Goal: Task Accomplishment & Management: Use online tool/utility

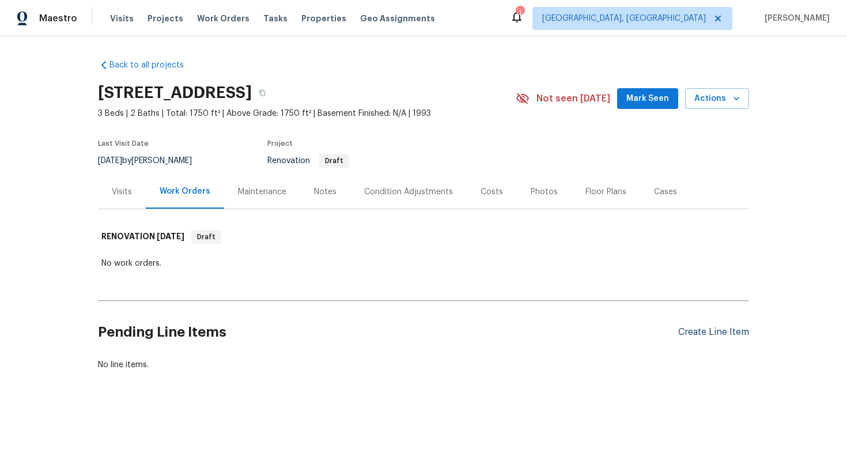
click at [707, 330] on div "Create Line Item" at bounding box center [713, 332] width 71 height 11
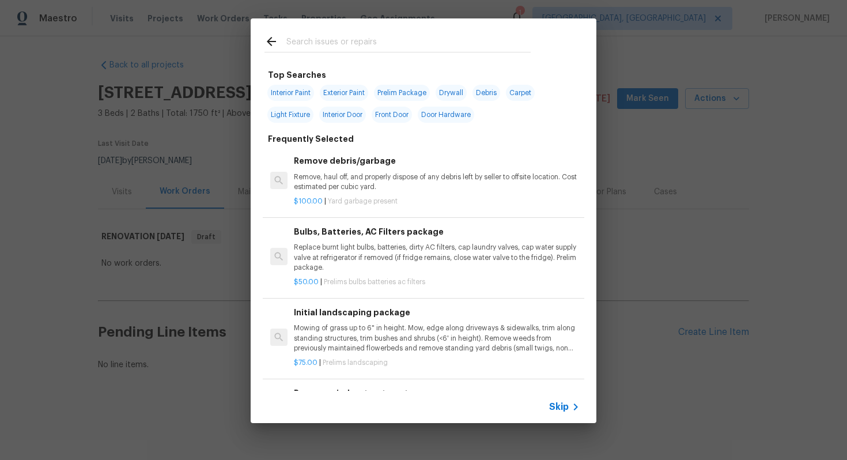
click at [568, 412] on span "Skip" at bounding box center [559, 407] width 20 height 12
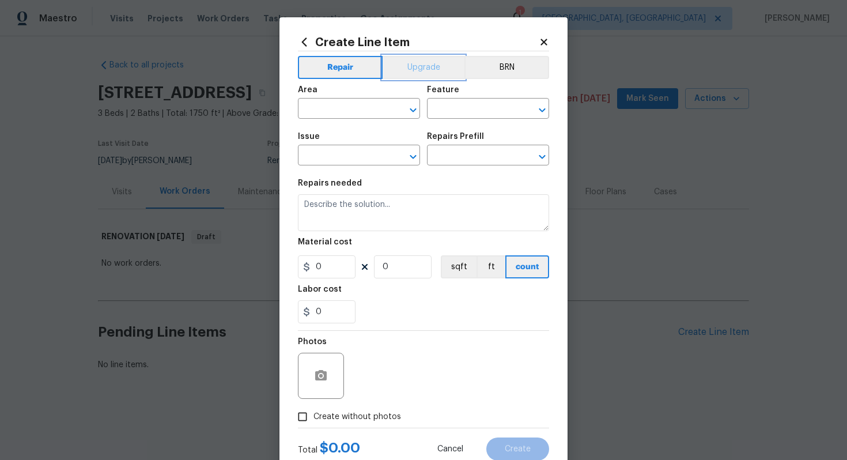
click at [410, 64] on button "Upgrade" at bounding box center [424, 67] width 82 height 23
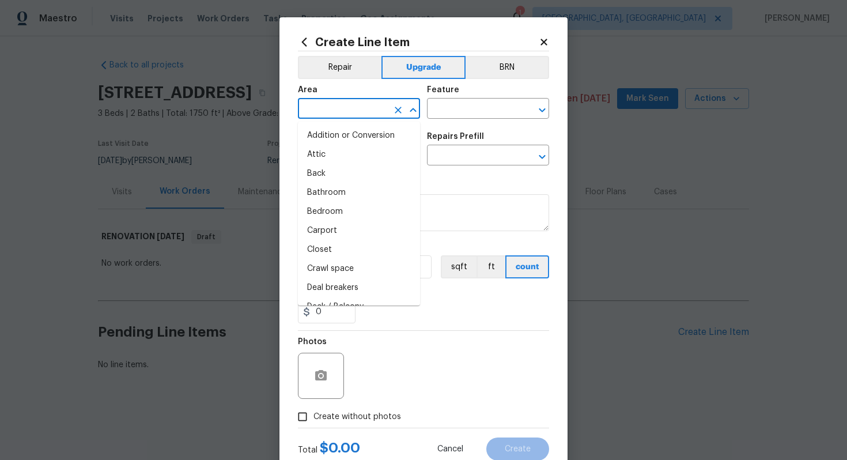
click at [324, 110] on input "text" at bounding box center [343, 110] width 90 height 18
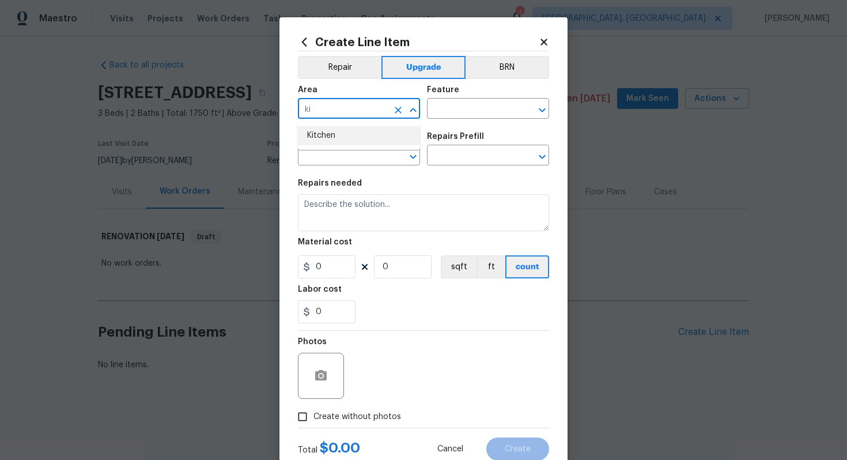
click at [314, 138] on li "Kitchen" at bounding box center [359, 135] width 122 height 19
type input "Kitchen"
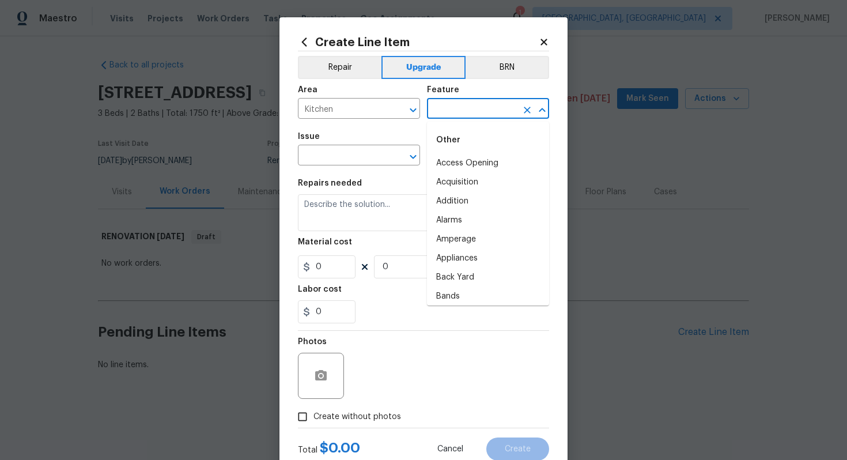
click at [449, 106] on input "text" at bounding box center [472, 110] width 90 height 18
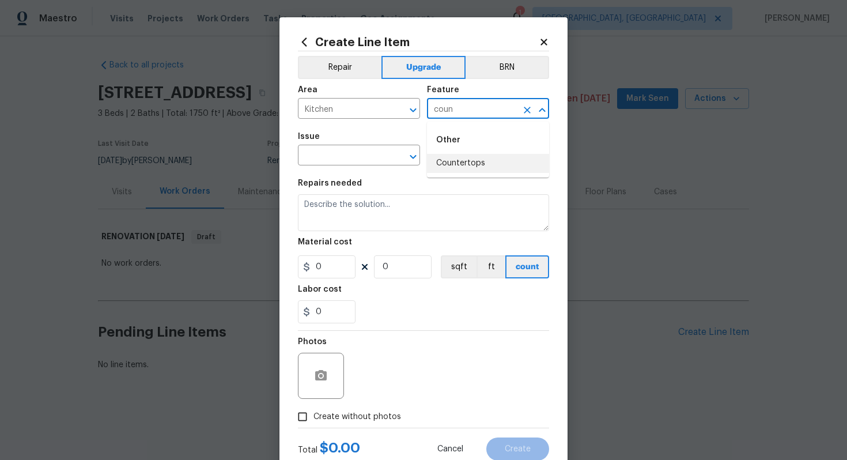
click at [451, 164] on li "Countertops" at bounding box center [488, 163] width 122 height 19
type input "Countertops"
click at [365, 161] on input "text" at bounding box center [343, 157] width 90 height 18
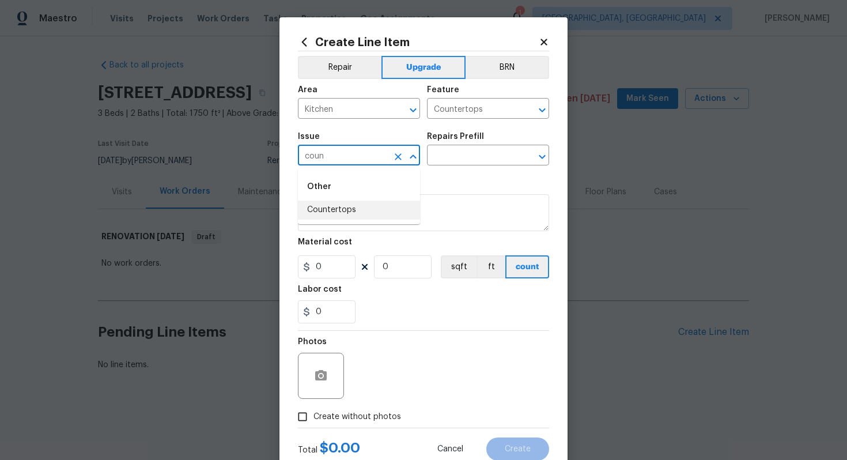
click at [327, 209] on li "Countertops" at bounding box center [359, 210] width 122 height 19
type input "Countertops"
click at [436, 155] on input "text" at bounding box center [472, 157] width 90 height 18
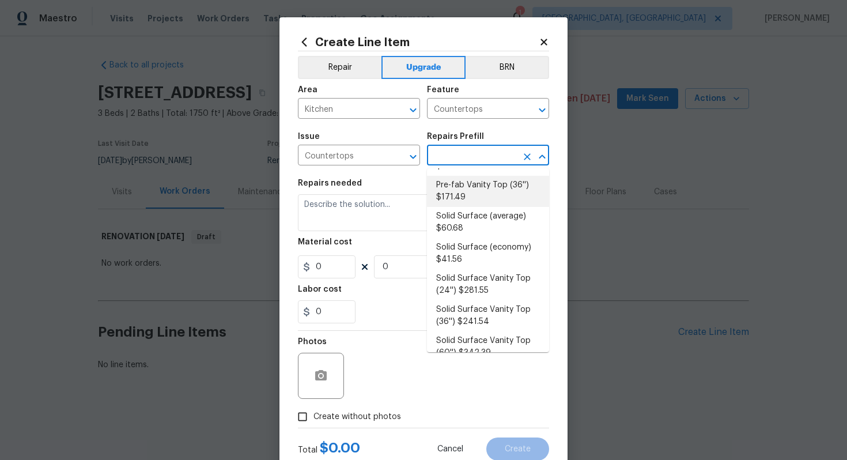
scroll to position [306, 0]
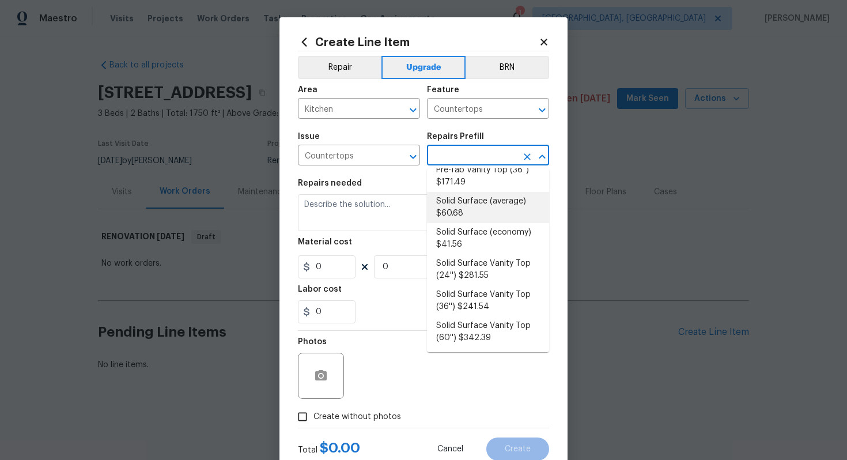
click at [459, 214] on li "Solid Surface (average) $60.68" at bounding box center [488, 207] width 122 height 31
type input "Solid Surface (average) $60.68"
type textarea "Remove the existing countertops (if present) and prep the area. Install new sol…"
type input "60.68"
type input "1"
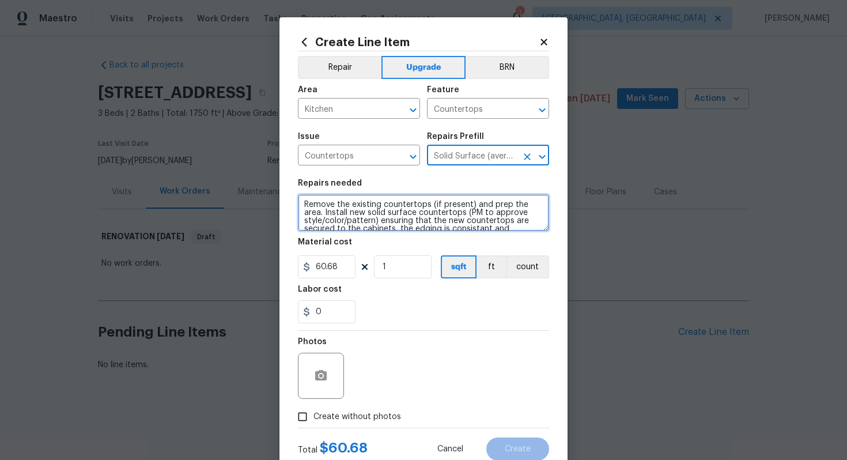
click at [301, 201] on textarea "Remove the existing countertops (if present) and prep the area. Install new sol…" at bounding box center [423, 212] width 251 height 37
type textarea "#salsa - Remove the existing countertops (if present) and prep the area. Instal…"
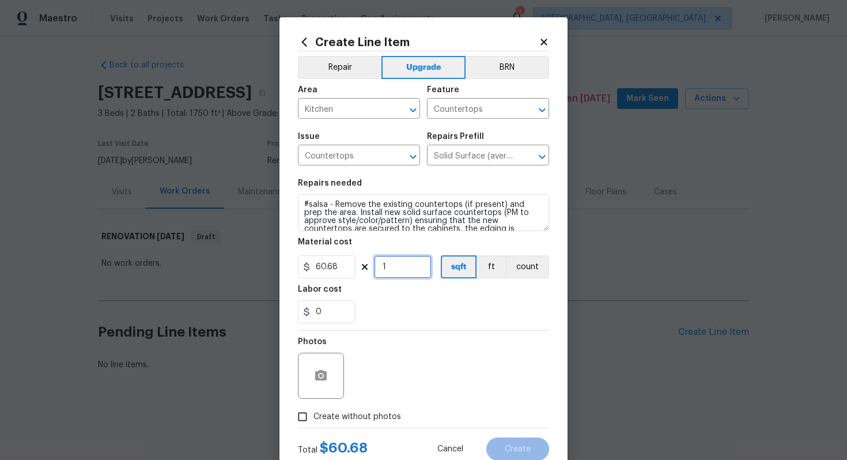
click at [411, 266] on input "1" at bounding box center [403, 266] width 58 height 23
type input "60"
click at [357, 403] on div "Photos" at bounding box center [423, 368] width 251 height 75
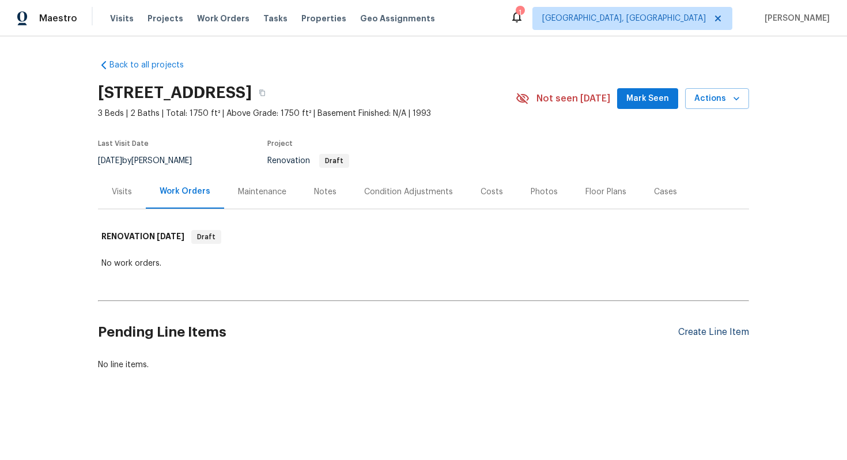
click at [705, 327] on div "Create Line Item" at bounding box center [713, 332] width 71 height 11
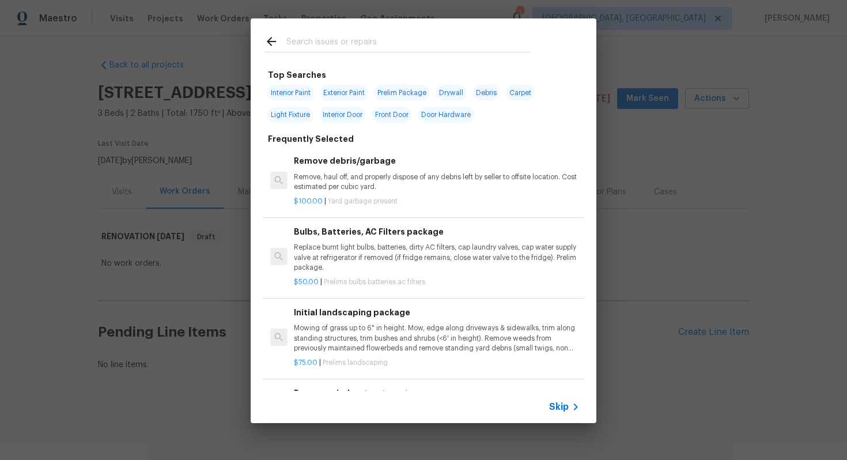
click at [564, 403] on span "Skip" at bounding box center [559, 407] width 20 height 12
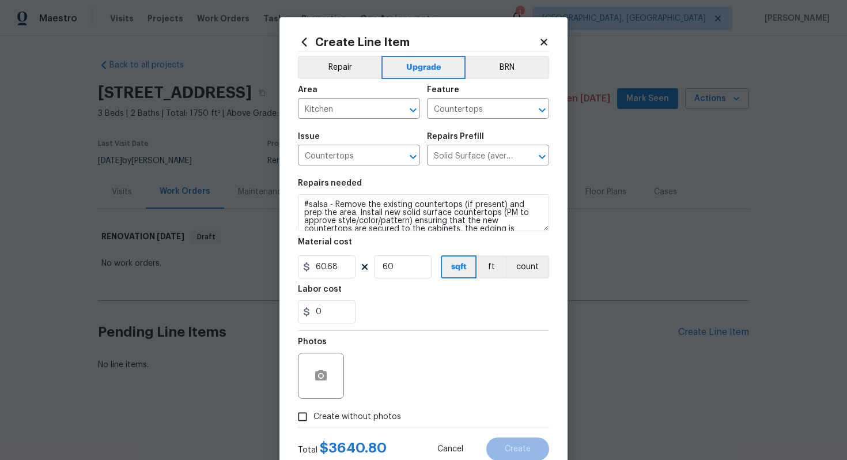
click at [357, 420] on span "Create without photos" at bounding box center [358, 417] width 88 height 12
click at [314, 420] on input "Create without photos" at bounding box center [303, 417] width 22 height 22
checkbox input "true"
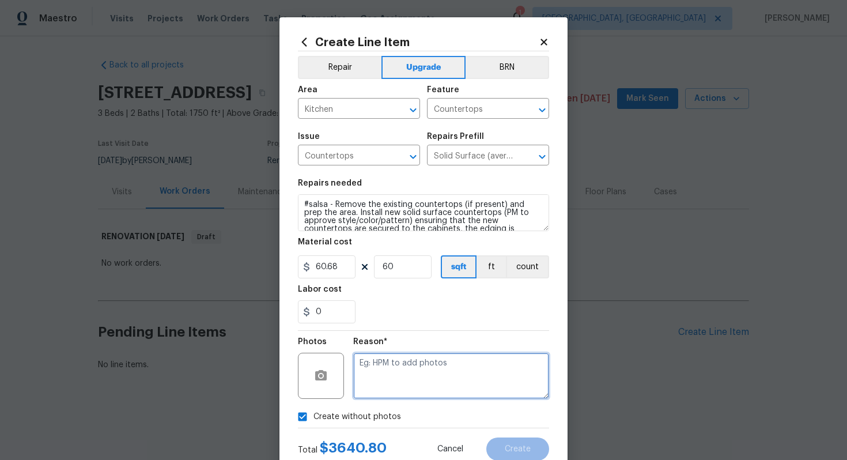
click at [391, 390] on textarea at bounding box center [451, 376] width 196 height 46
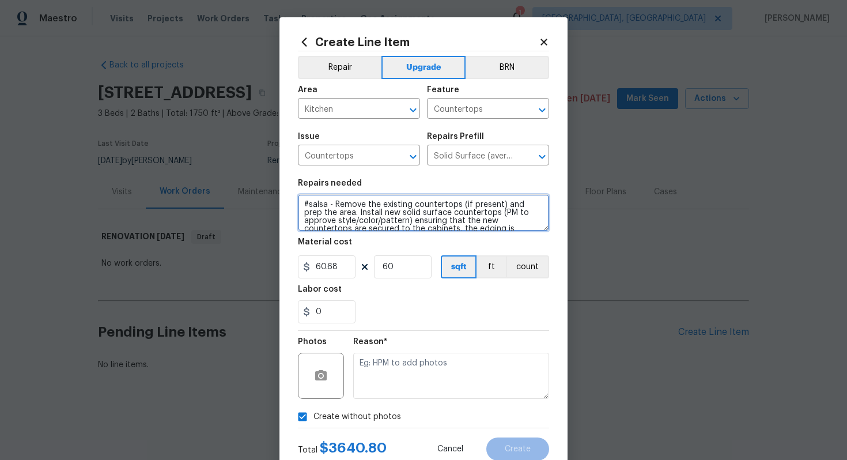
click at [322, 207] on textarea "#salsa - Remove the existing countertops (if present) and prep the area. Instal…" at bounding box center [423, 212] width 251 height 37
type textarea "#sala - Remove the existing countertops (if present) and prep the area. Install…"
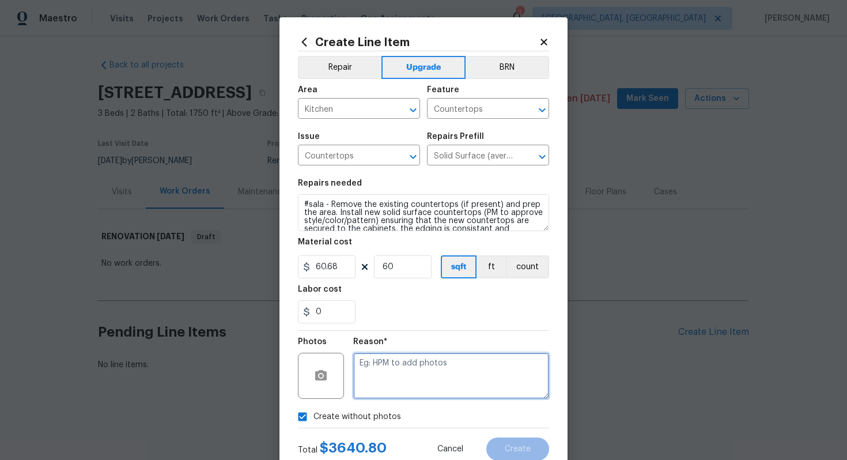
click at [393, 375] on textarea at bounding box center [451, 376] width 196 height 46
type textarea "n/a"
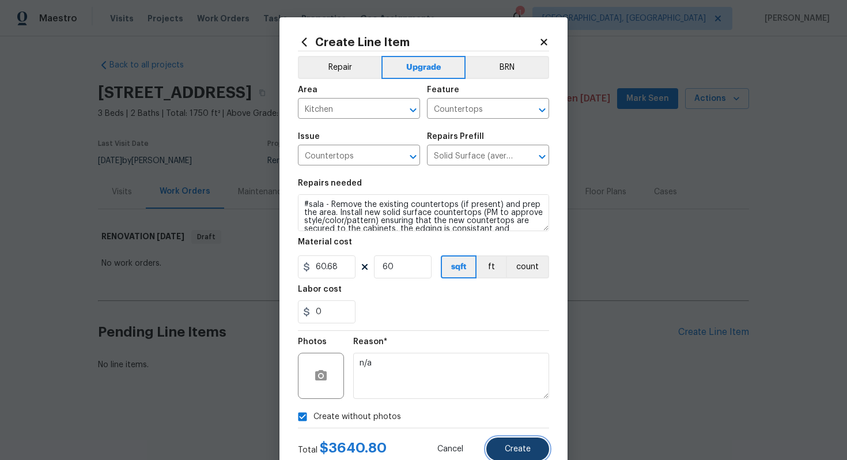
click at [522, 450] on span "Create" at bounding box center [518, 449] width 26 height 9
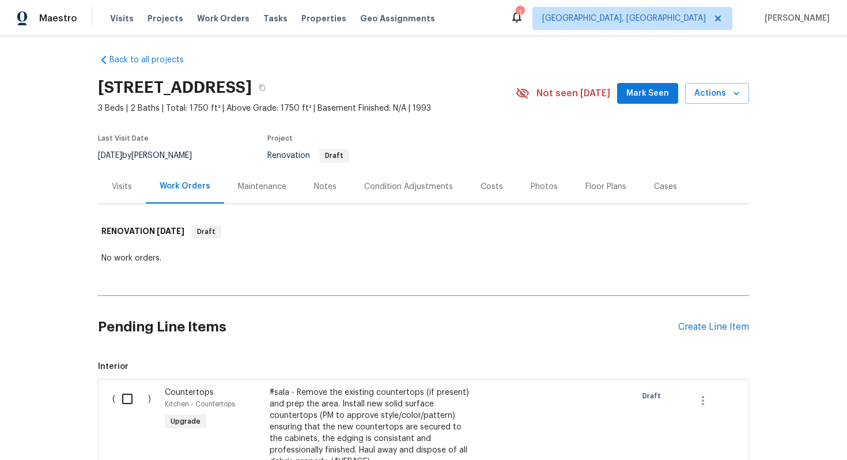
scroll to position [0, 0]
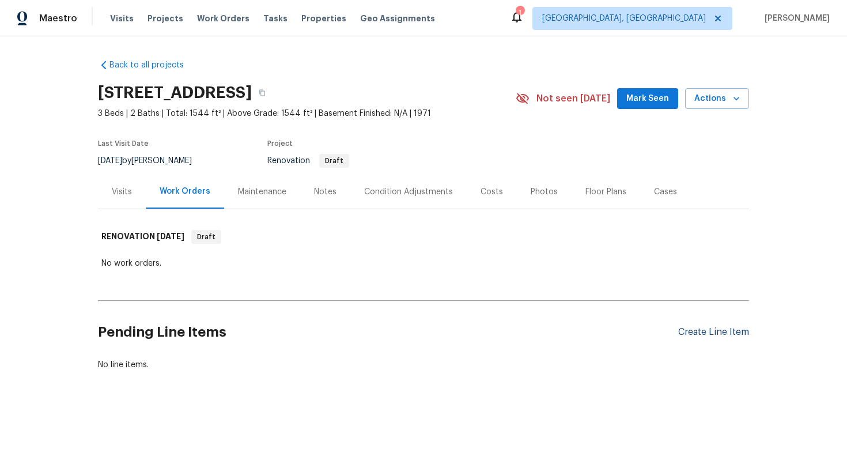
click at [687, 329] on div "Create Line Item" at bounding box center [713, 332] width 71 height 11
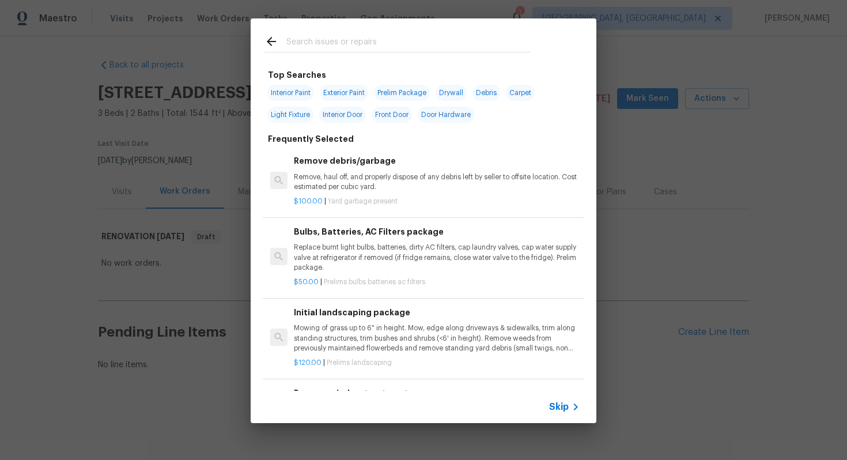
click at [561, 411] on span "Skip" at bounding box center [559, 407] width 20 height 12
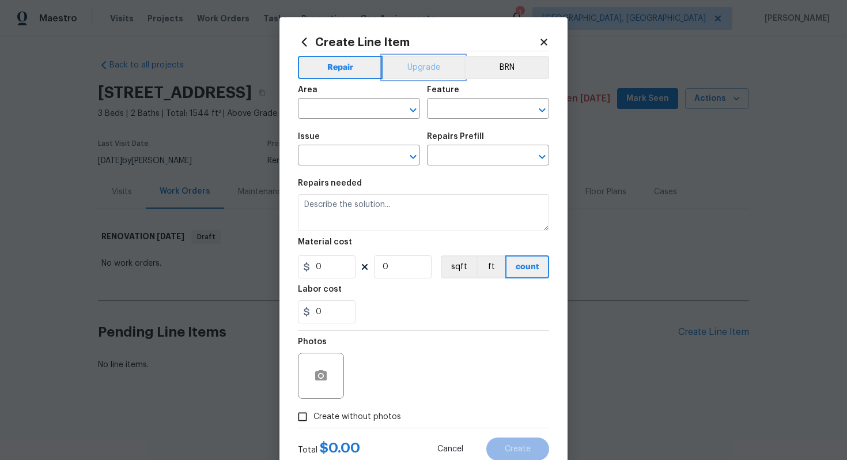
click at [410, 67] on button "Upgrade" at bounding box center [424, 67] width 82 height 23
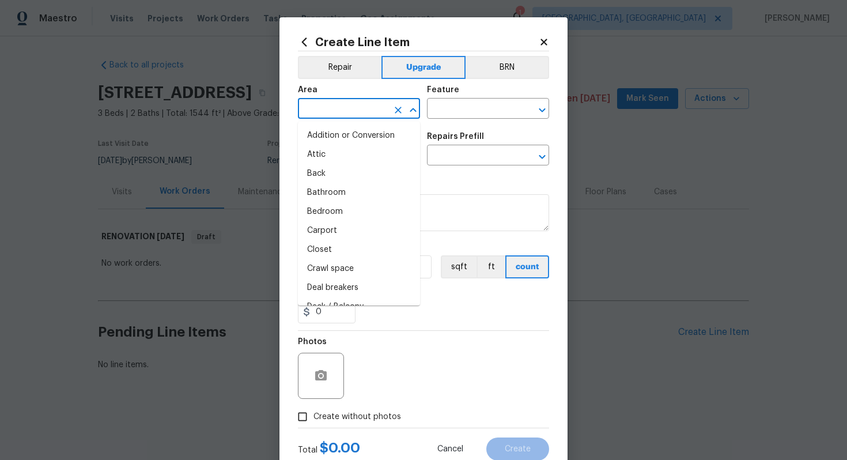
click at [342, 118] on input "text" at bounding box center [343, 110] width 90 height 18
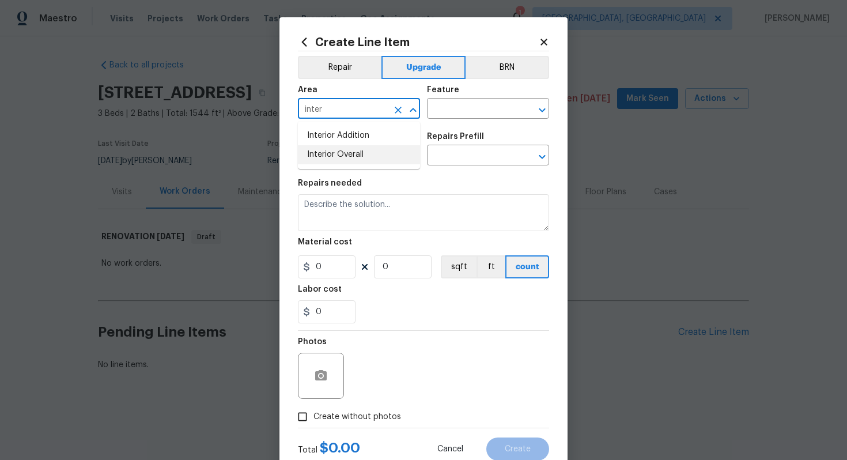
click at [355, 154] on li "Interior Overall" at bounding box center [359, 154] width 122 height 19
type input "Interior Overall"
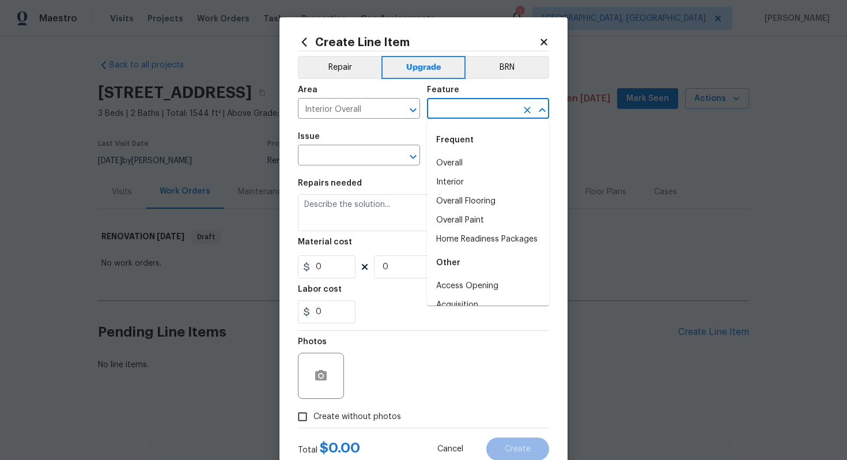
click at [485, 112] on input "text" at bounding box center [472, 110] width 90 height 18
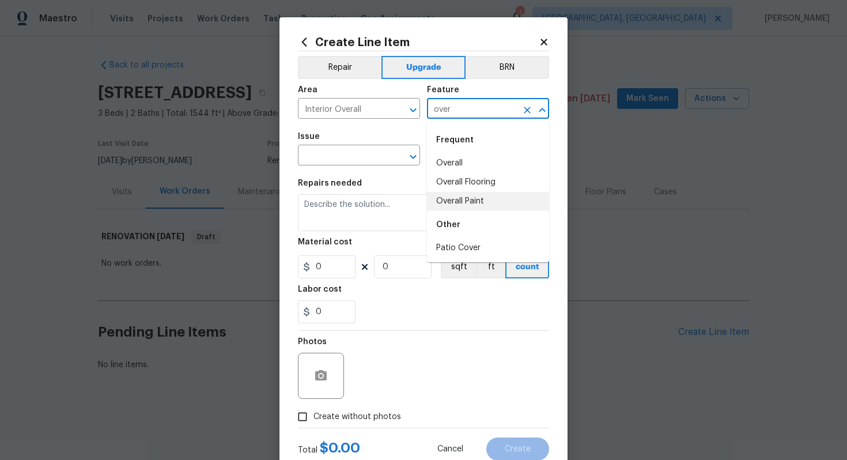
click at [466, 203] on li "Overall Paint" at bounding box center [488, 201] width 122 height 19
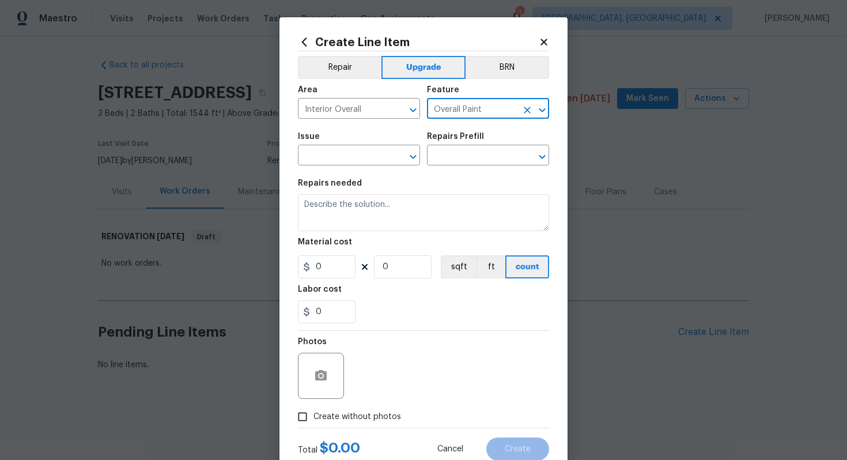
type input "Overall Paint"
click at [360, 166] on span "Issue ​" at bounding box center [359, 149] width 122 height 47
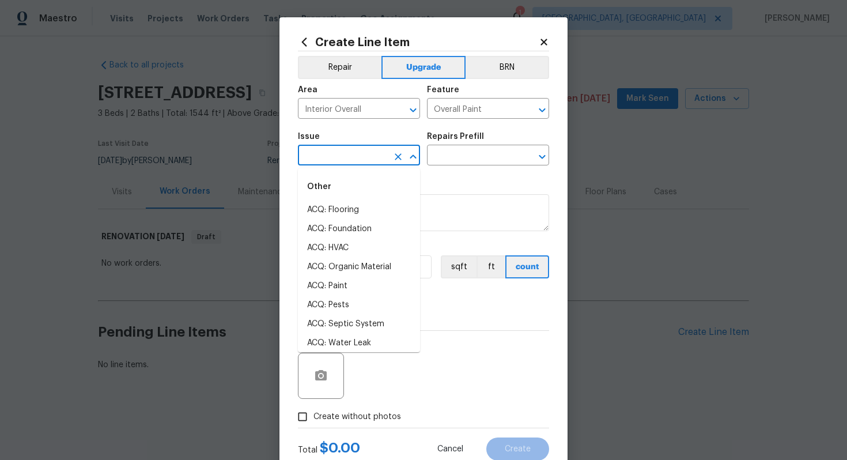
click at [337, 158] on input "text" at bounding box center [343, 157] width 90 height 18
click at [367, 311] on li "Interior Paint" at bounding box center [359, 305] width 122 height 19
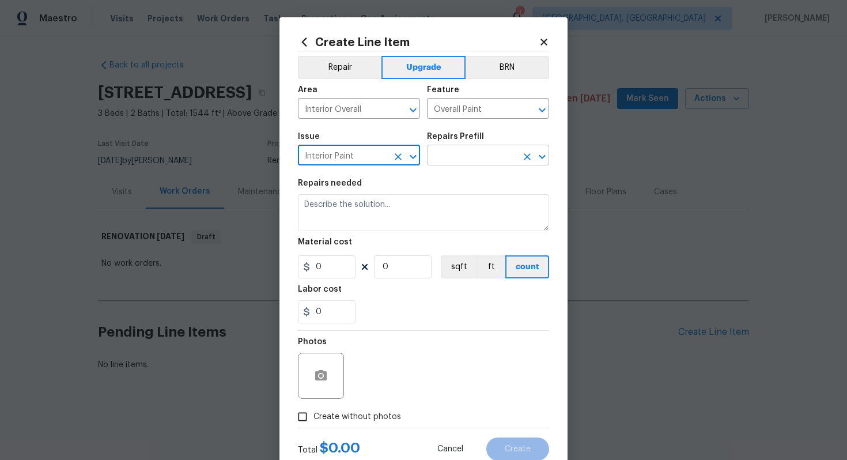
type input "Interior Paint"
click at [459, 163] on input "text" at bounding box center [472, 157] width 90 height 18
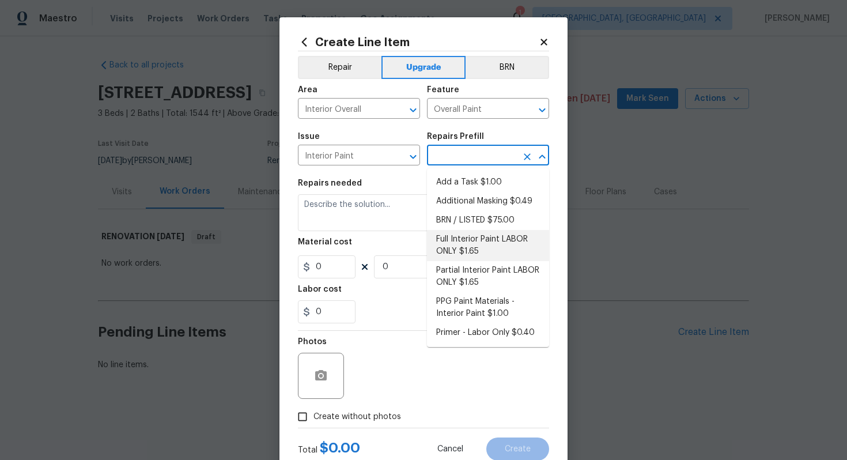
click at [482, 259] on li "Full Interior Paint LABOR ONLY $1.65" at bounding box center [488, 245] width 122 height 31
type input "Full Interior Paint LABOR ONLY $1.65"
type textarea "Full Interior paint - (walls, ceilings, trim, and doors) - PAINT PROVIDED BY OP…"
type input "1.65"
type input "1"
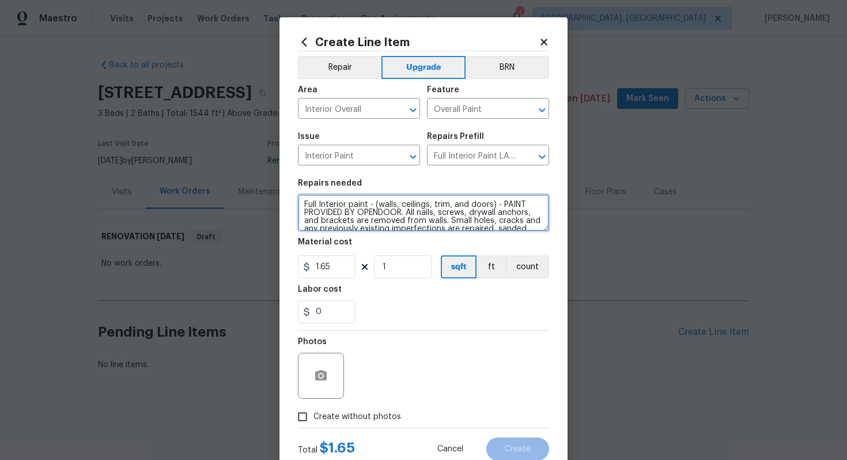
click at [300, 201] on textarea "Full Interior paint - (walls, ceilings, trim, and doors) - PAINT PROVIDED BY OP…" at bounding box center [423, 212] width 251 height 37
type textarea "#sala - Full Interior paint - (walls, ceilings, trim, and doors) - PAINT PROVID…"
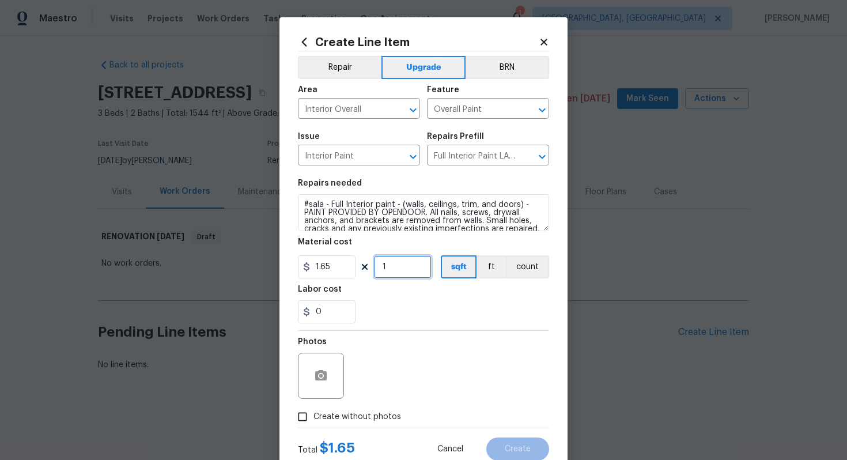
click at [391, 263] on input "1" at bounding box center [403, 266] width 58 height 23
type input "1544"
click at [360, 421] on span "Create without photos" at bounding box center [358, 417] width 88 height 12
click at [314, 421] on input "Create without photos" at bounding box center [303, 417] width 22 height 22
checkbox input "true"
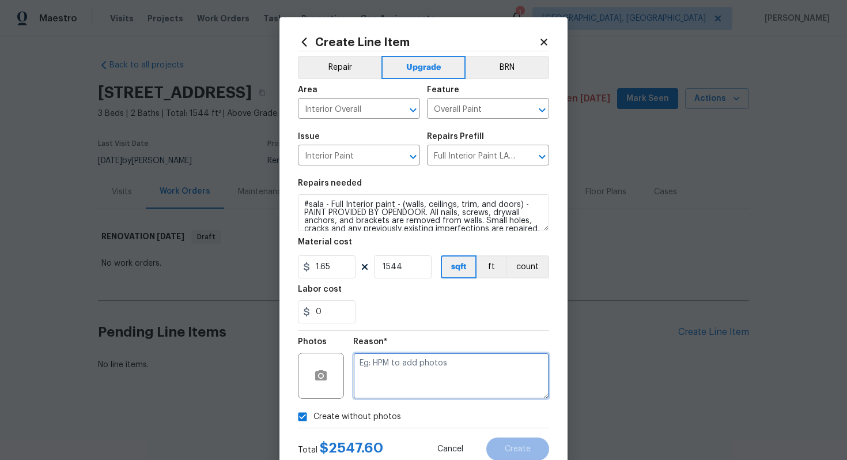
click at [385, 394] on textarea at bounding box center [451, 376] width 196 height 46
type textarea "n/a"
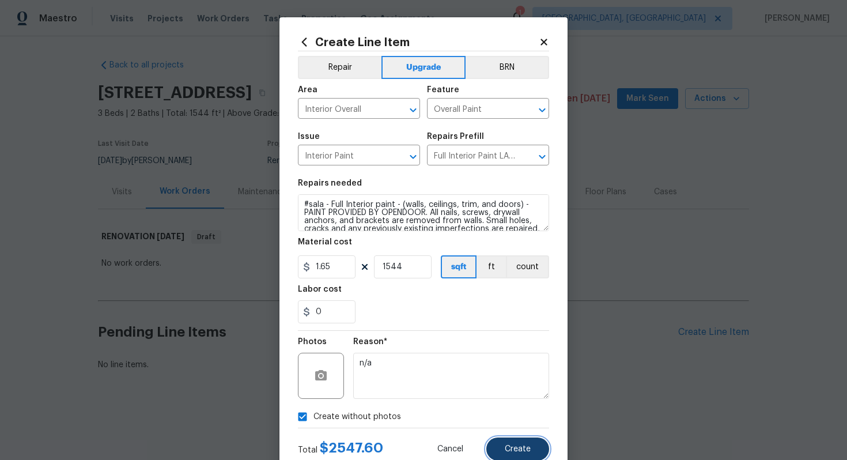
click at [509, 445] on span "Create" at bounding box center [518, 449] width 26 height 9
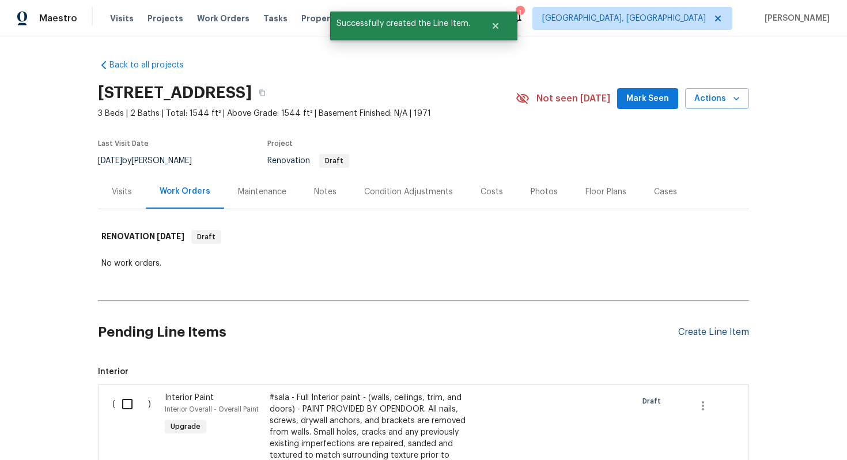
click at [709, 330] on div "Create Line Item" at bounding box center [713, 332] width 71 height 11
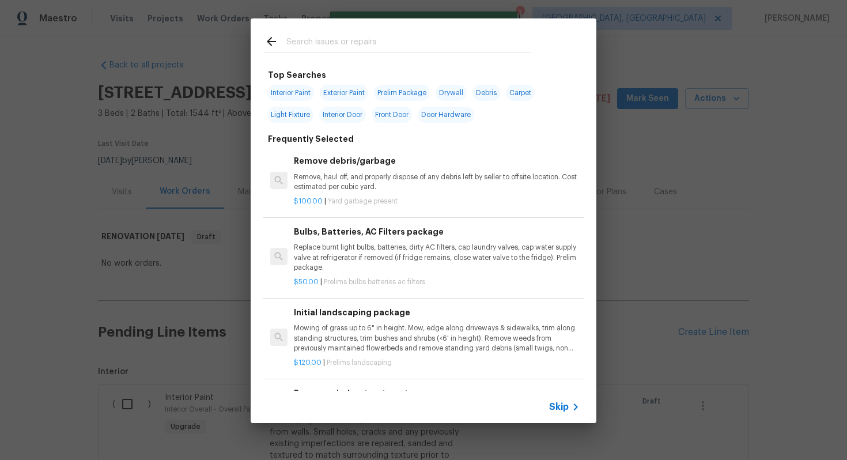
click at [565, 406] on span "Skip" at bounding box center [559, 407] width 20 height 12
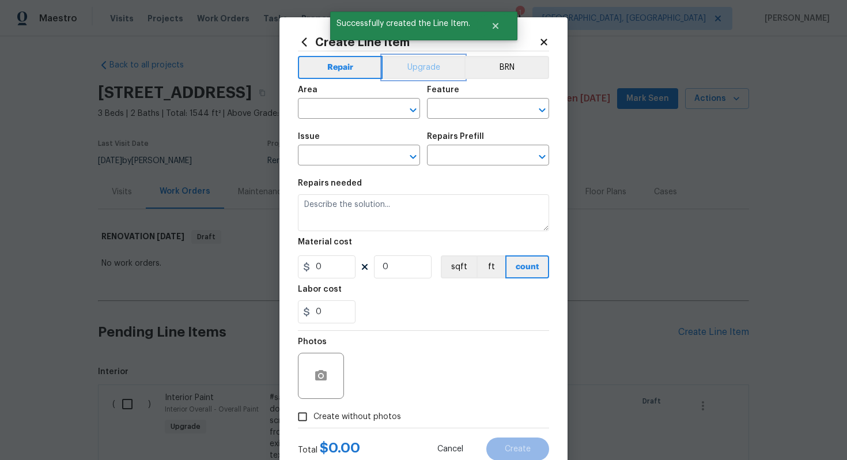
click at [410, 62] on button "Upgrade" at bounding box center [424, 67] width 82 height 23
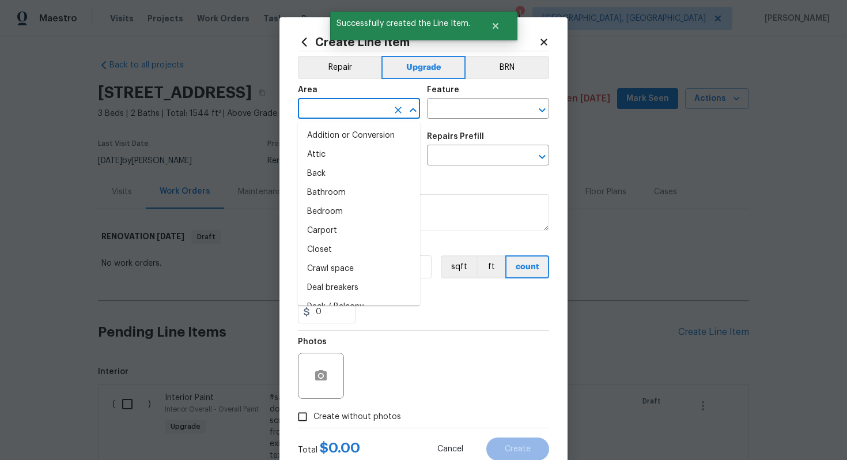
click at [350, 116] on input "text" at bounding box center [343, 110] width 90 height 18
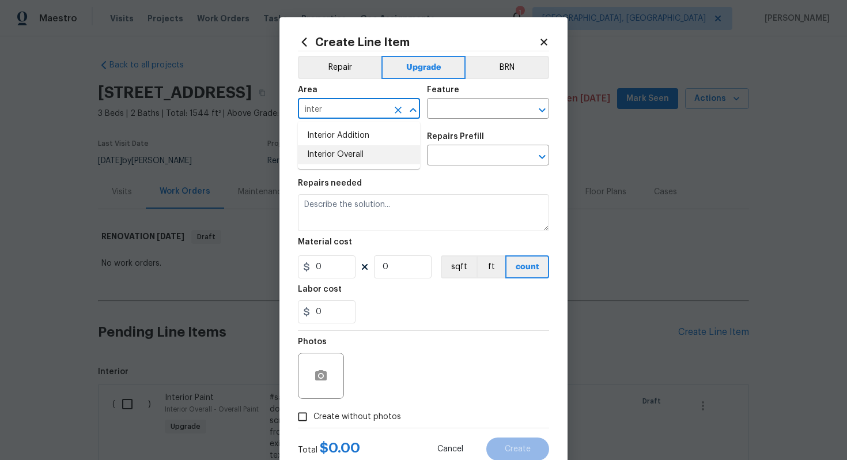
click at [338, 150] on li "Interior Overall" at bounding box center [359, 154] width 122 height 19
type input "Interior Overall"
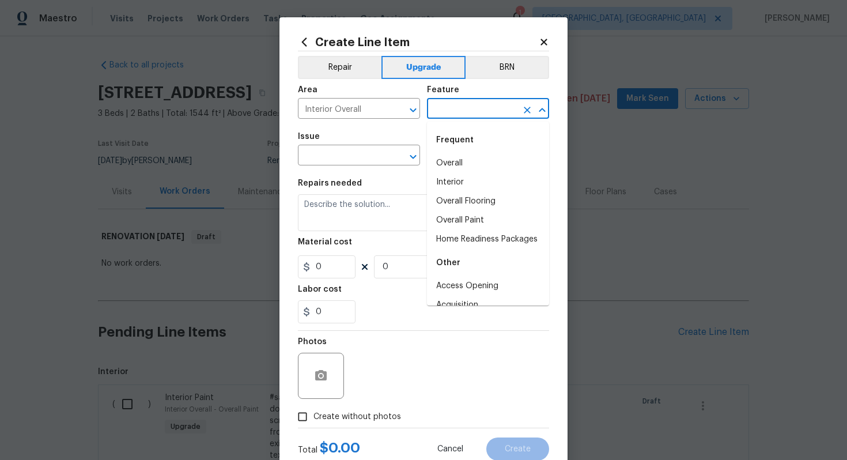
click at [462, 111] on input "text" at bounding box center [472, 110] width 90 height 18
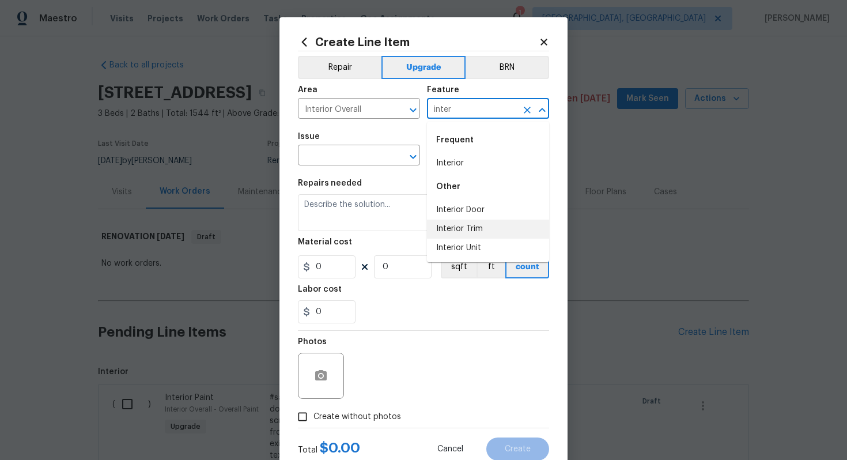
click at [466, 220] on li "Interior Trim" at bounding box center [488, 229] width 122 height 19
type input "Interior Trim"
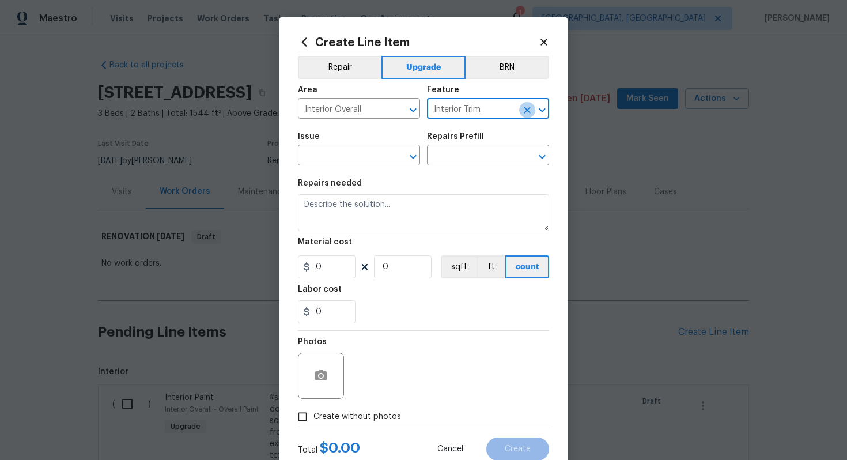
click at [532, 110] on icon "Clear" at bounding box center [528, 110] width 12 height 12
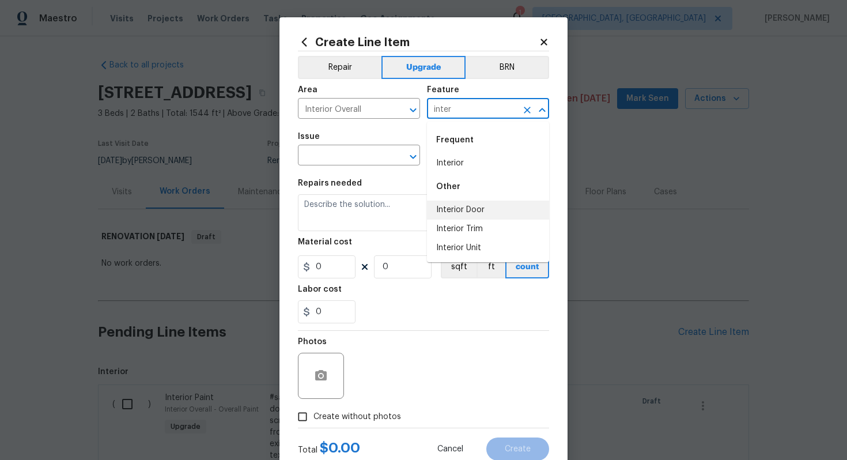
click at [490, 203] on li "Interior Door" at bounding box center [488, 210] width 122 height 19
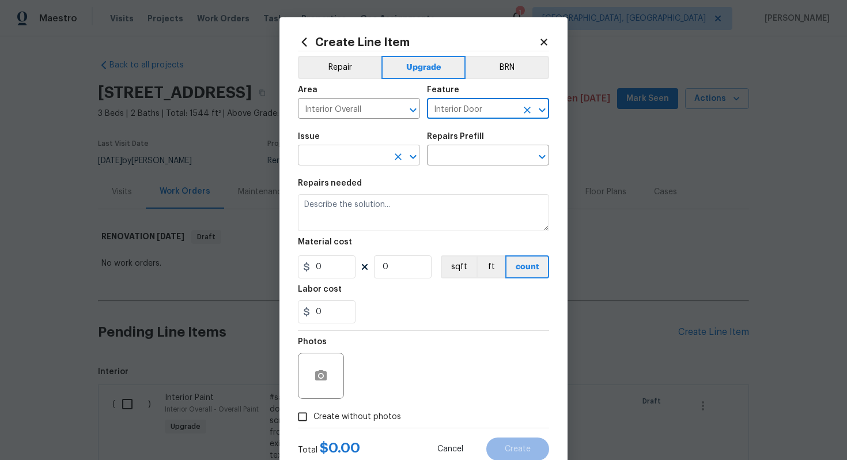
type input "Interior Door"
click at [354, 151] on input "text" at bounding box center [343, 157] width 90 height 18
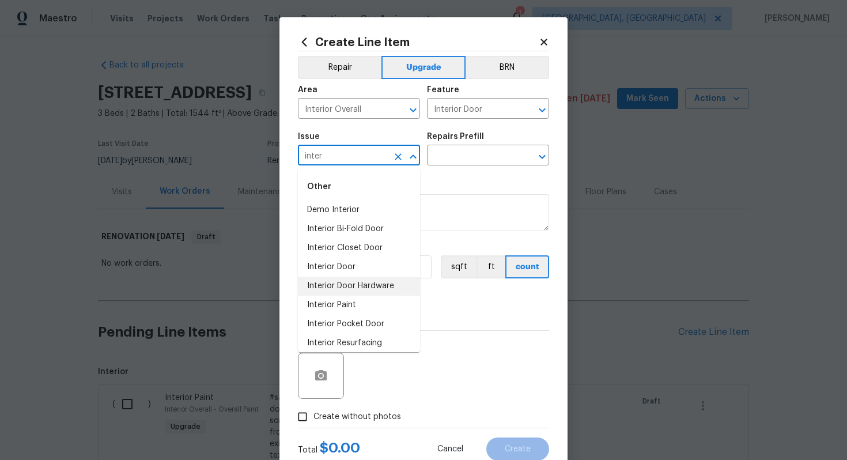
click at [363, 288] on li "Interior Door Hardware" at bounding box center [359, 286] width 122 height 19
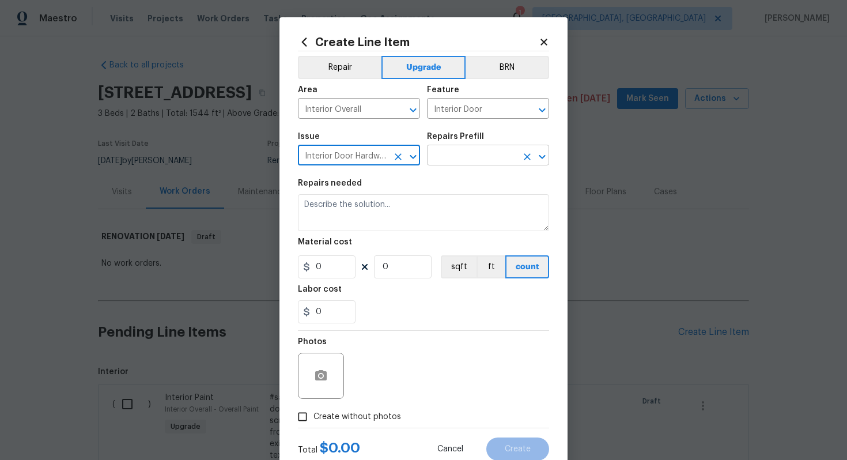
type input "Interior Door Hardware"
click at [463, 160] on input "text" at bounding box center [472, 157] width 90 height 18
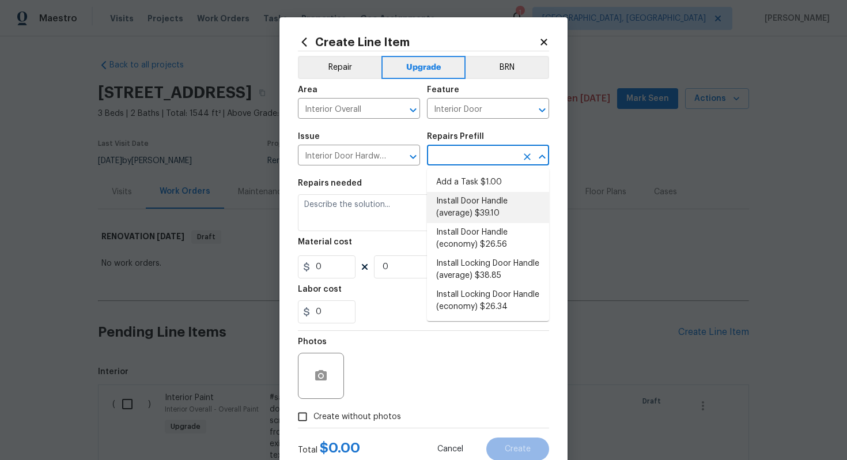
click at [471, 203] on li "Install Door Handle (average) $39.10" at bounding box center [488, 207] width 122 height 31
type input "Install Door Handle (average) $39.10"
type textarea "Remove the existing interior door handle (if present). Install a new (average) …"
type input "39.1"
type input "1"
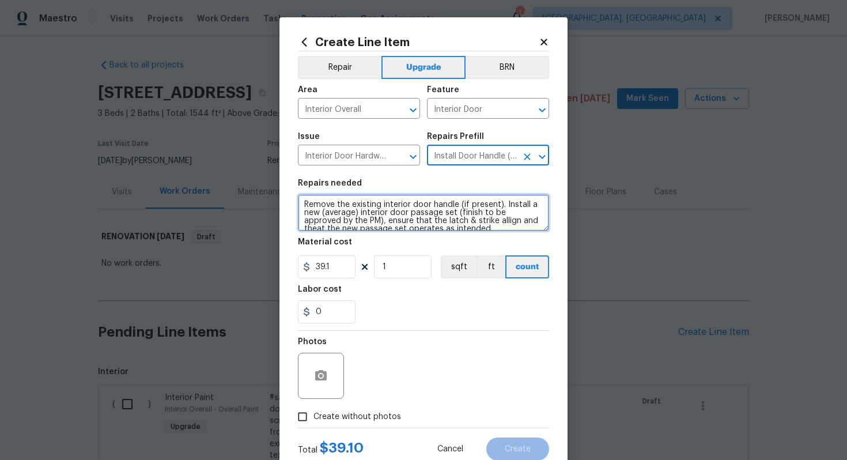
click at [303, 203] on textarea "Remove the existing interior door handle (if present). Install a new (average) …" at bounding box center [423, 212] width 251 height 37
type textarea "#sala - Remove the existing interior door handle (if present). Install a new (a…"
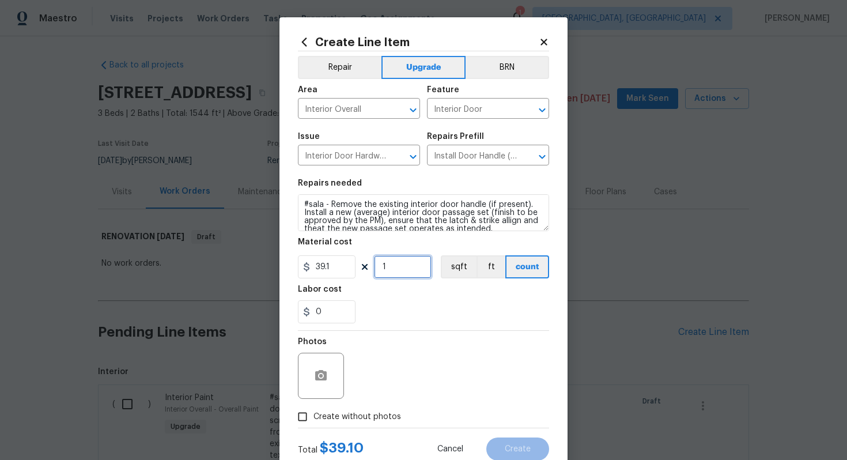
click at [402, 262] on input "1" at bounding box center [403, 266] width 58 height 23
type input "15"
click at [366, 413] on span "Create without photos" at bounding box center [358, 417] width 88 height 12
click at [314, 413] on input "Create without photos" at bounding box center [303, 417] width 22 height 22
checkbox input "true"
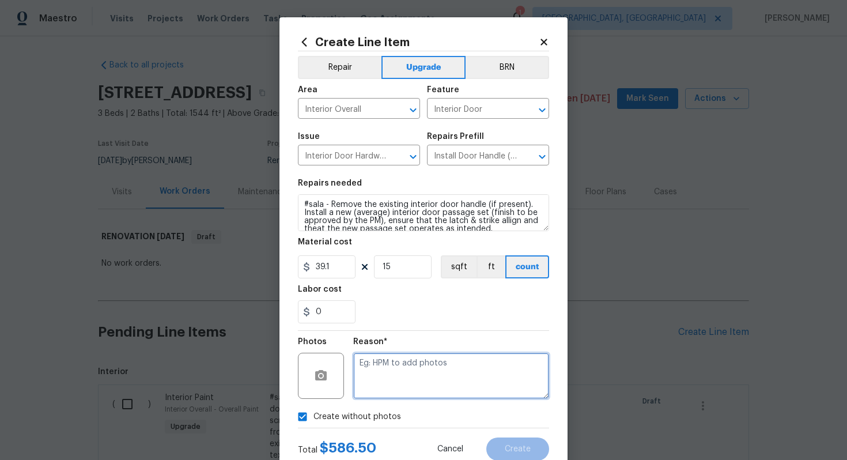
click at [404, 367] on textarea at bounding box center [451, 376] width 196 height 46
type textarea "n/a"
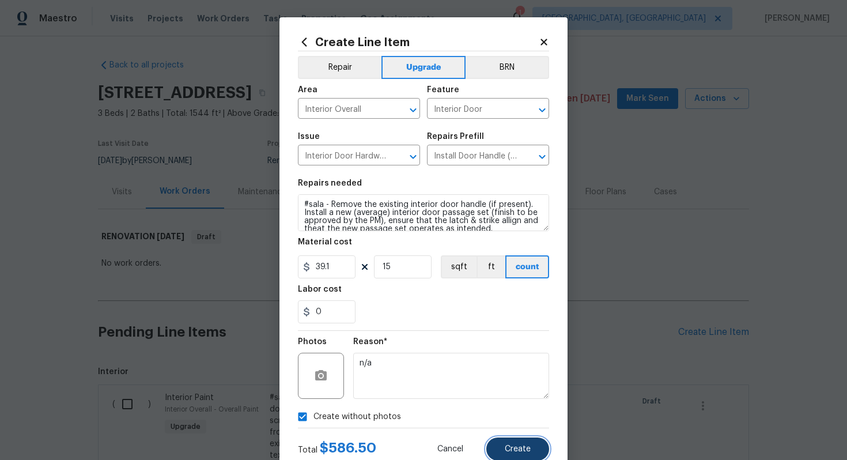
click at [506, 451] on span "Create" at bounding box center [518, 449] width 26 height 9
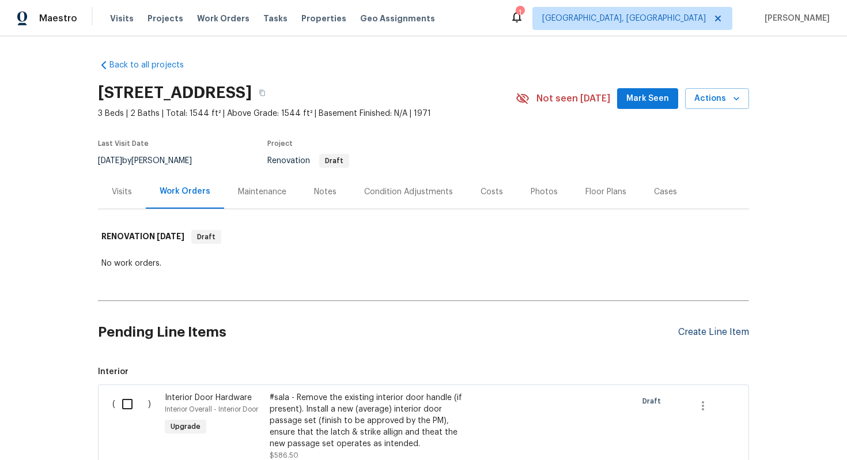
click at [697, 334] on div "Create Line Item" at bounding box center [713, 332] width 71 height 11
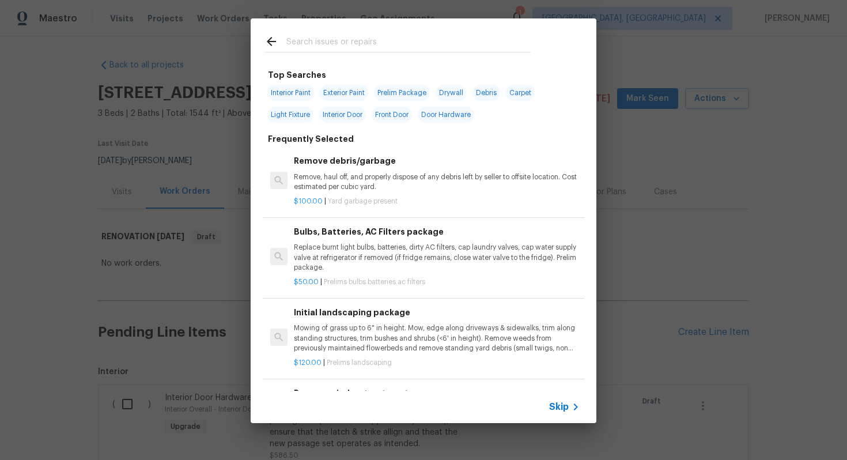
click at [563, 414] on div "Skip" at bounding box center [424, 407] width 346 height 32
click at [560, 406] on span "Skip" at bounding box center [559, 407] width 20 height 12
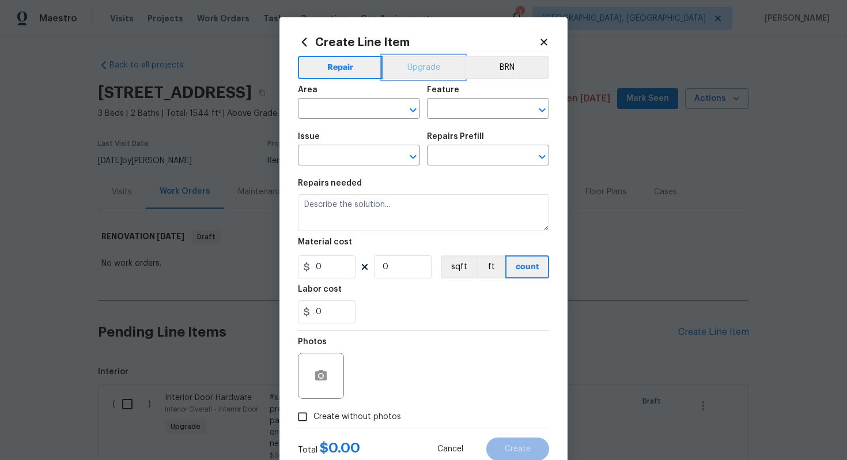
click at [404, 71] on button "Upgrade" at bounding box center [424, 67] width 82 height 23
click at [341, 116] on input "text" at bounding box center [343, 110] width 90 height 18
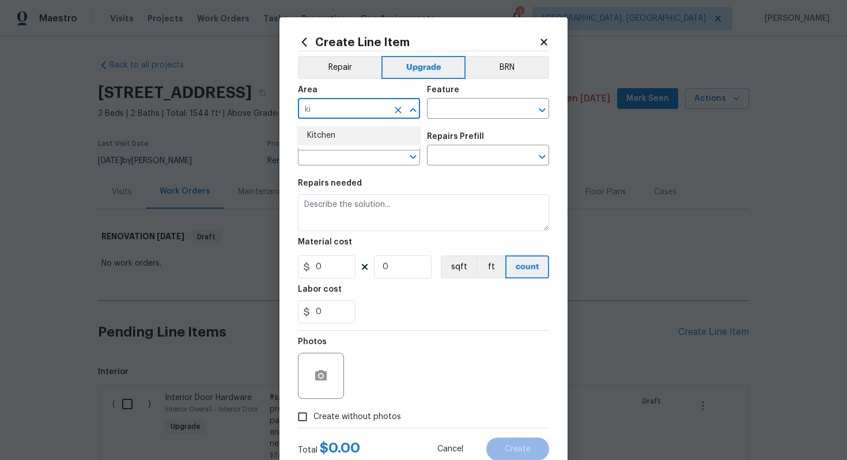
click at [355, 148] on ul "Kitchen" at bounding box center [359, 136] width 122 height 28
click at [358, 142] on li "Kitchen" at bounding box center [359, 135] width 122 height 19
type input "Kitchen"
click at [447, 108] on input "text" at bounding box center [472, 110] width 90 height 18
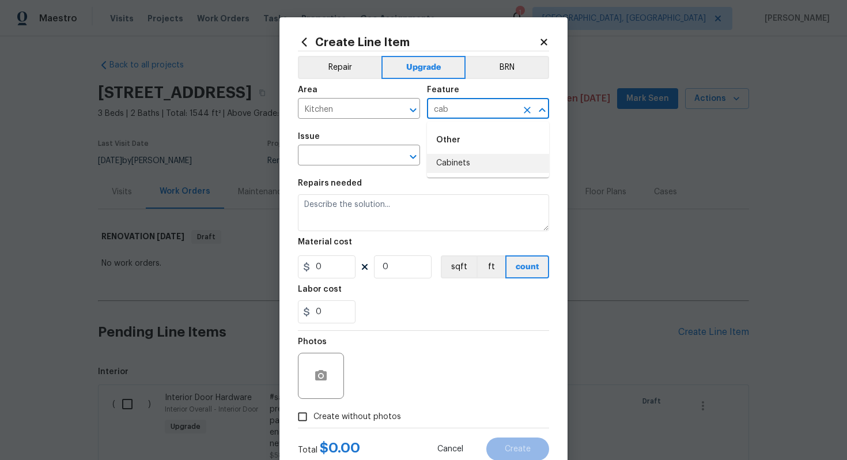
click at [444, 171] on li "Cabinets" at bounding box center [488, 163] width 122 height 19
type input "Cabinets"
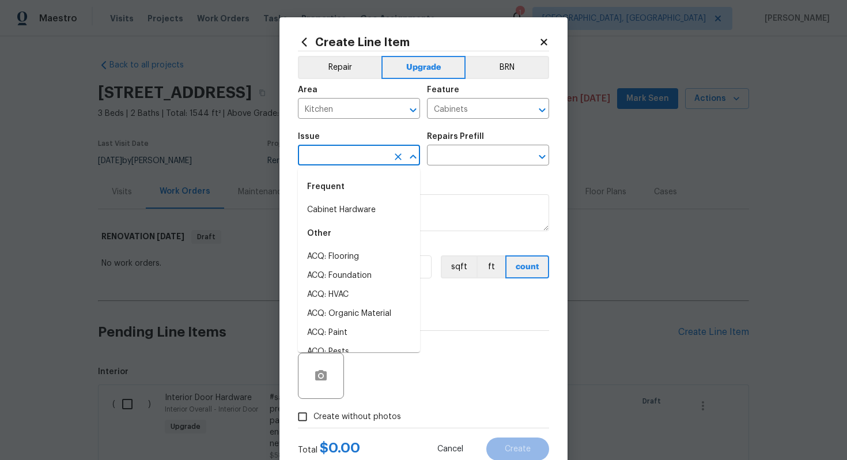
click at [363, 160] on input "text" at bounding box center [343, 157] width 90 height 18
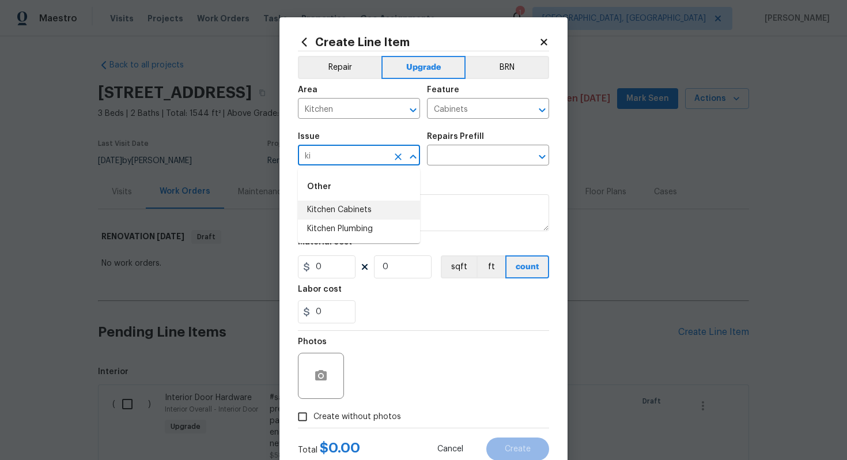
click at [359, 206] on li "Kitchen Cabinets" at bounding box center [359, 210] width 122 height 19
type input "Kitchen Cabinets"
click at [475, 150] on input "text" at bounding box center [472, 157] width 90 height 18
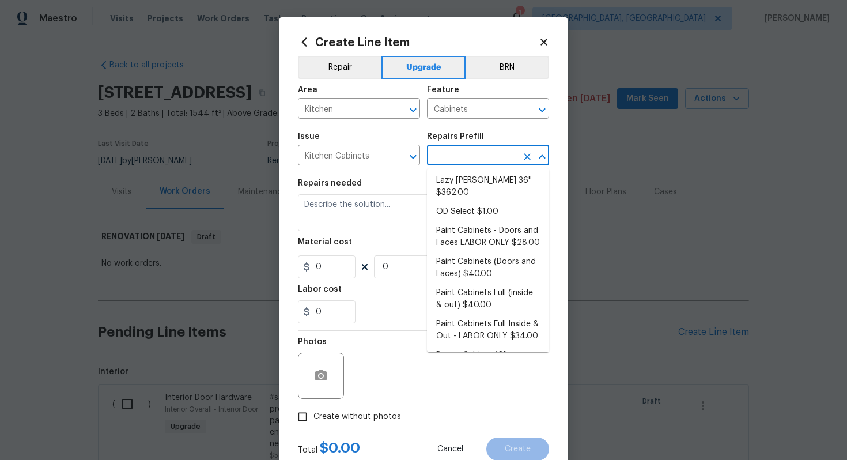
scroll to position [152, 0]
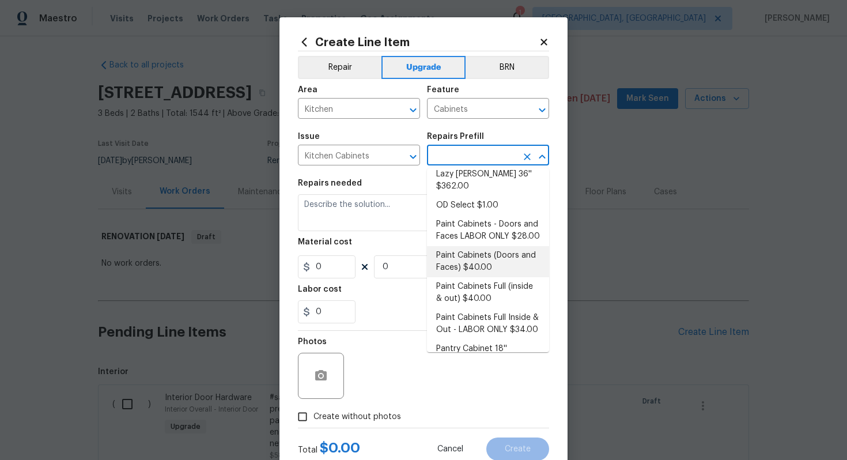
click at [493, 246] on li "Paint Cabinets (Doors and Faces) $40.00" at bounding box center [488, 261] width 122 height 31
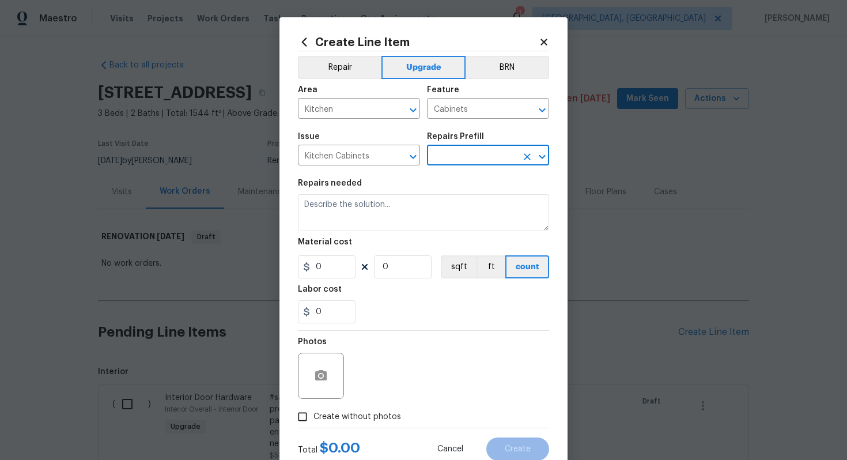
type input "Paint Cabinets (Doors and Faces) $40.00"
type textarea "Prep, sand, mask and apply 2 coats of paint to the kitchen cabinet doors and bo…"
type input "40"
type input "1"
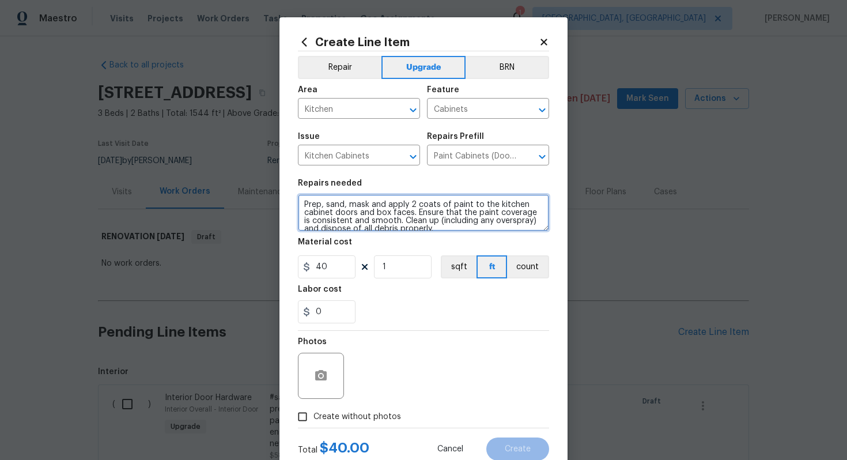
click at [300, 206] on textarea "Prep, sand, mask and apply 2 coats of paint to the kitchen cabinet doors and bo…" at bounding box center [423, 212] width 251 height 37
type textarea "#sala - Prep, sand, mask and apply 2 coats of paint to the kitchen cabinet door…"
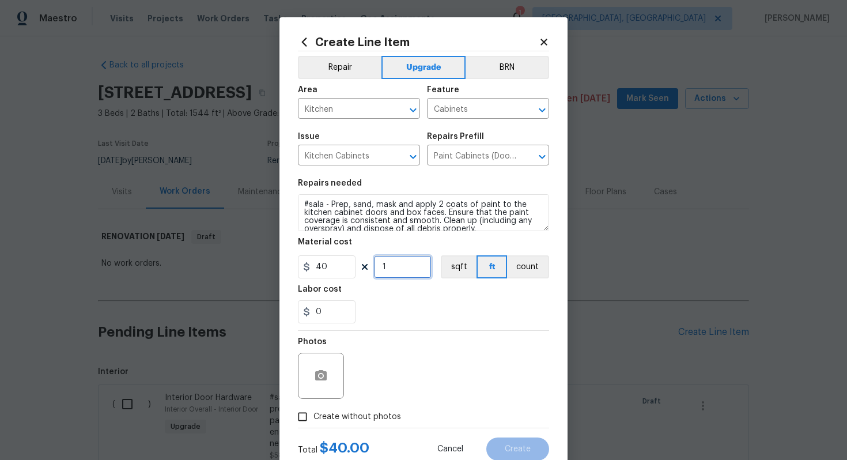
click at [395, 269] on input "1" at bounding box center [403, 266] width 58 height 23
type input "60"
click at [376, 417] on span "Create without photos" at bounding box center [358, 417] width 88 height 12
click at [314, 417] on input "Create without photos" at bounding box center [303, 417] width 22 height 22
checkbox input "true"
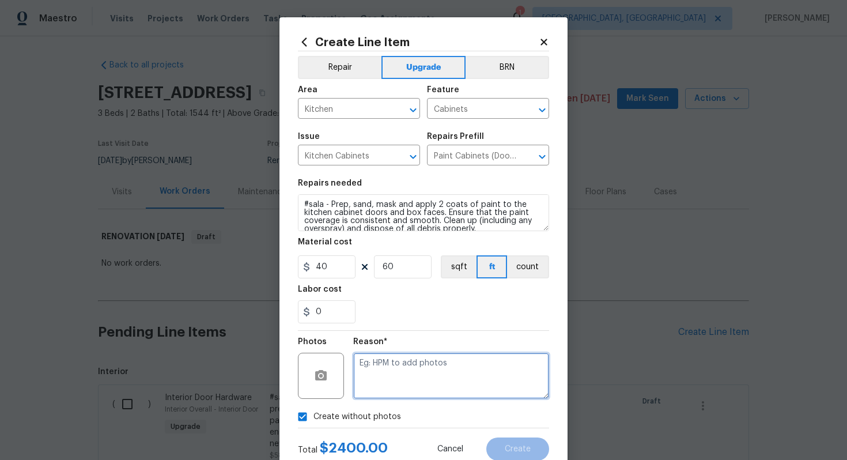
click at [401, 376] on textarea at bounding box center [451, 376] width 196 height 46
type textarea "n/a"
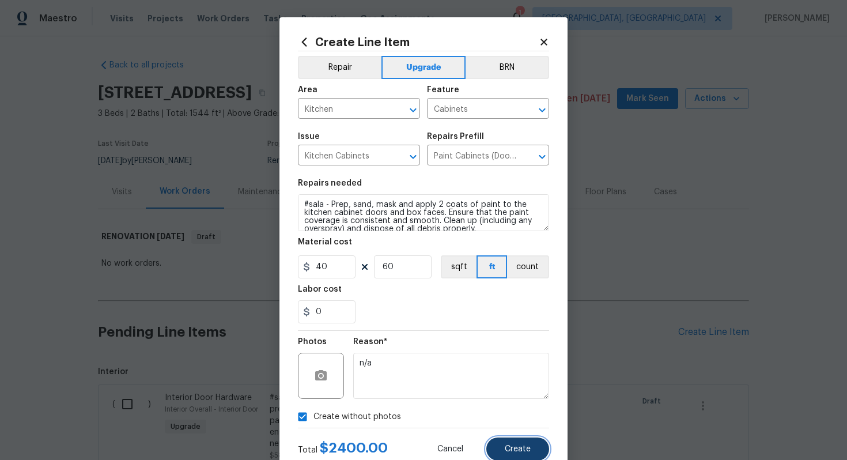
click at [519, 449] on span "Create" at bounding box center [518, 449] width 26 height 9
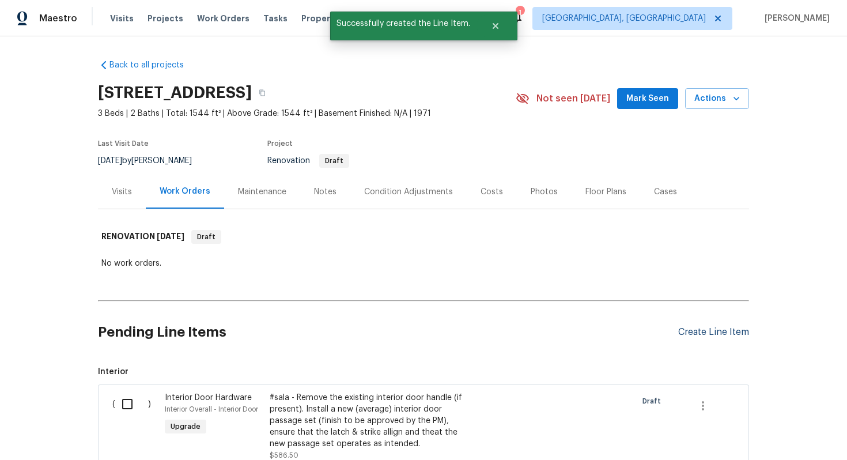
click at [705, 333] on div "Create Line Item" at bounding box center [713, 332] width 71 height 11
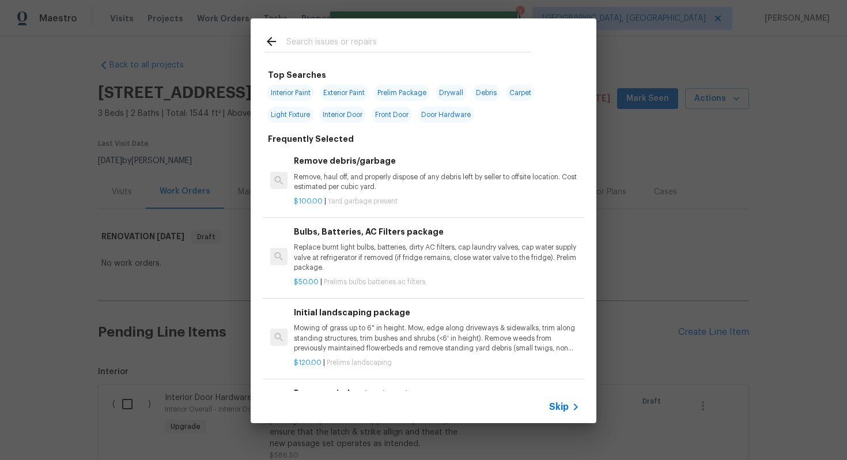
click at [554, 406] on span "Skip" at bounding box center [559, 407] width 20 height 12
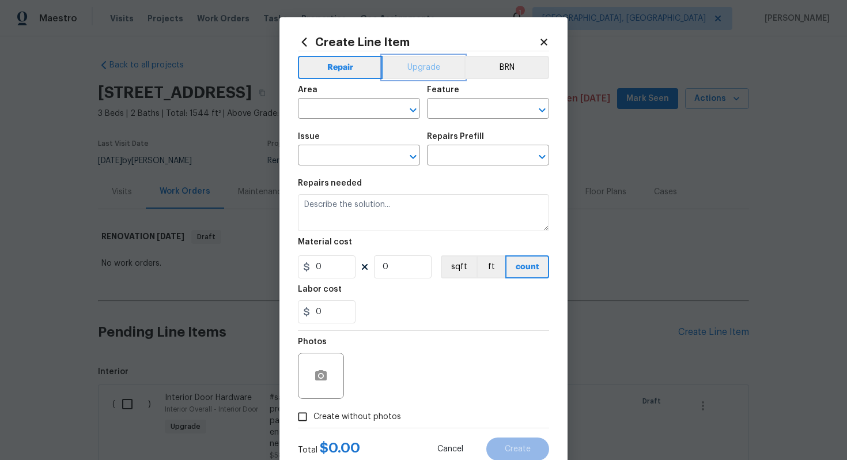
click at [425, 76] on button "Upgrade" at bounding box center [424, 67] width 82 height 23
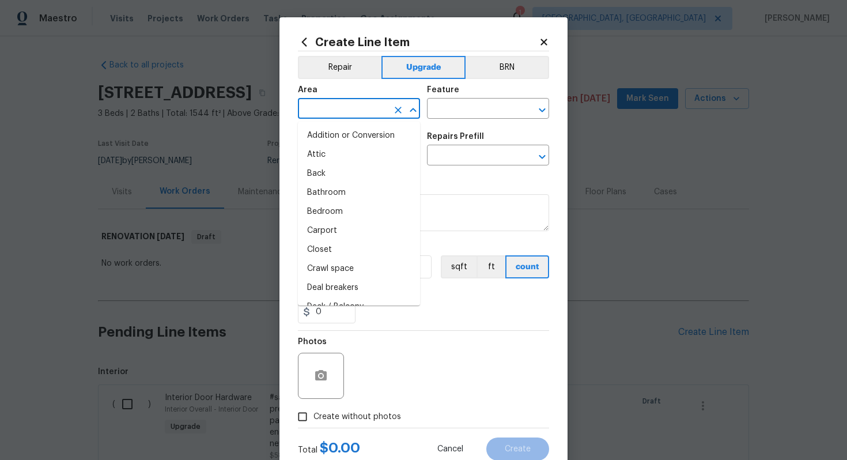
click at [376, 103] on input "text" at bounding box center [343, 110] width 90 height 18
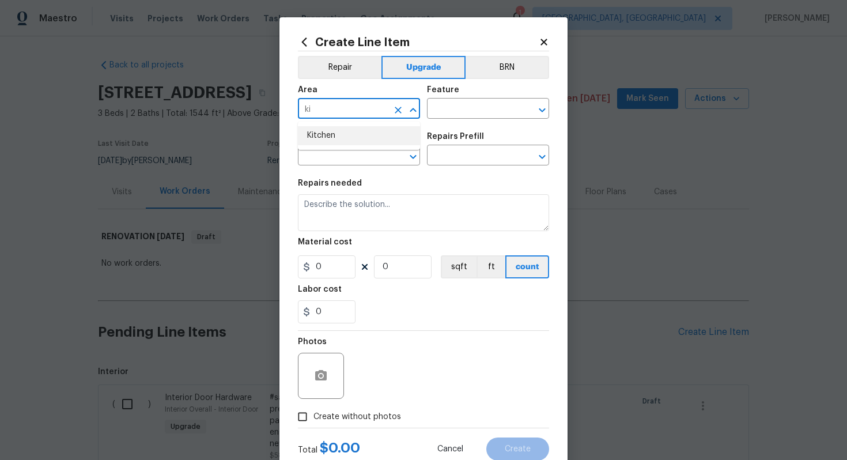
click at [342, 144] on li "Kitchen" at bounding box center [359, 135] width 122 height 19
type input "Kitchen"
click at [493, 110] on input "text" at bounding box center [472, 110] width 90 height 18
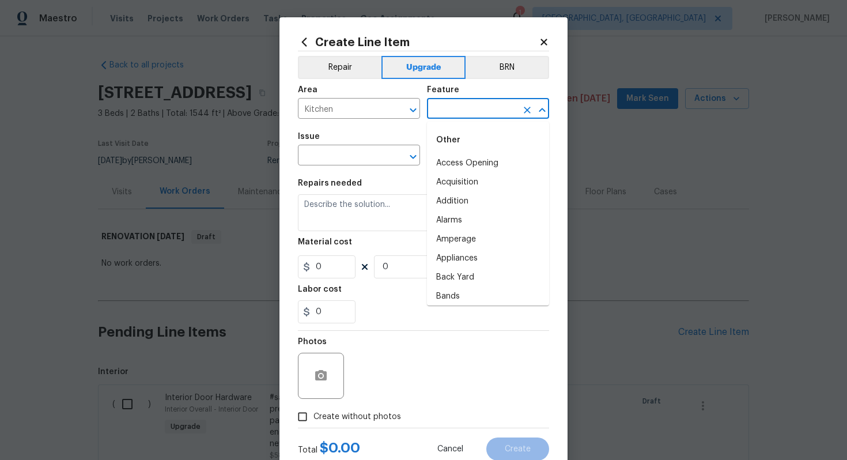
type input "x"
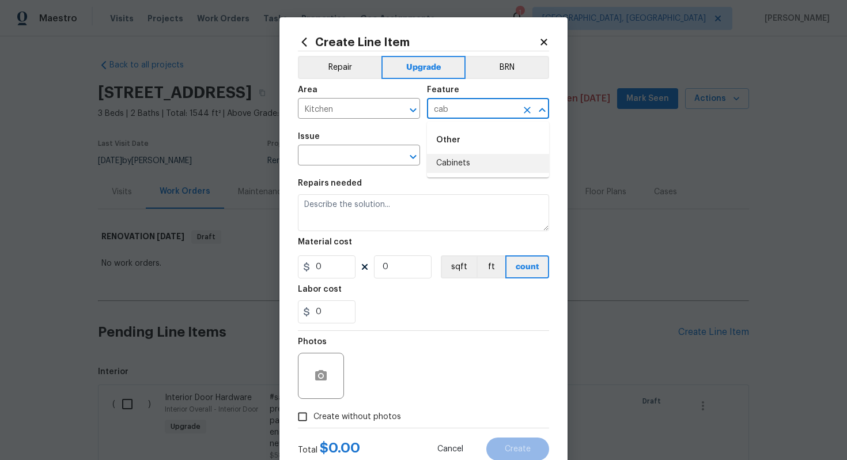
click at [456, 170] on li "Cabinets" at bounding box center [488, 163] width 122 height 19
type input "Cabinets"
click at [333, 157] on input "text" at bounding box center [343, 157] width 90 height 18
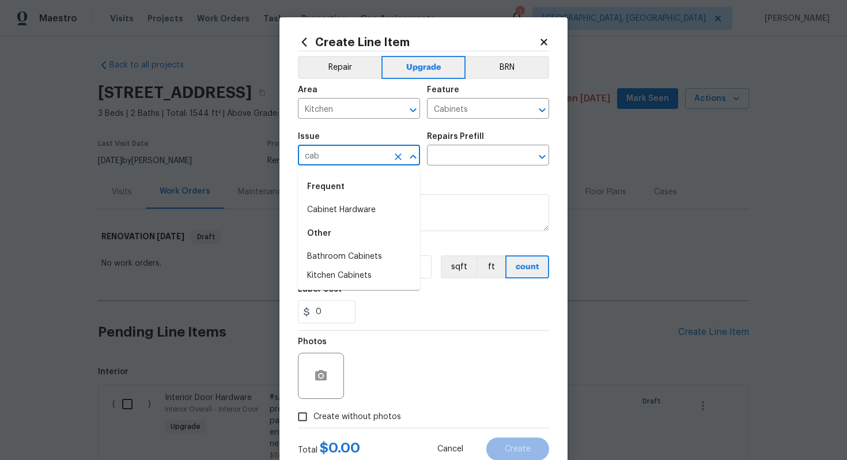
type input "cab"
click at [356, 217] on li "Cabinet Hardware" at bounding box center [359, 210] width 122 height 19
type input "Cabinet Hardware"
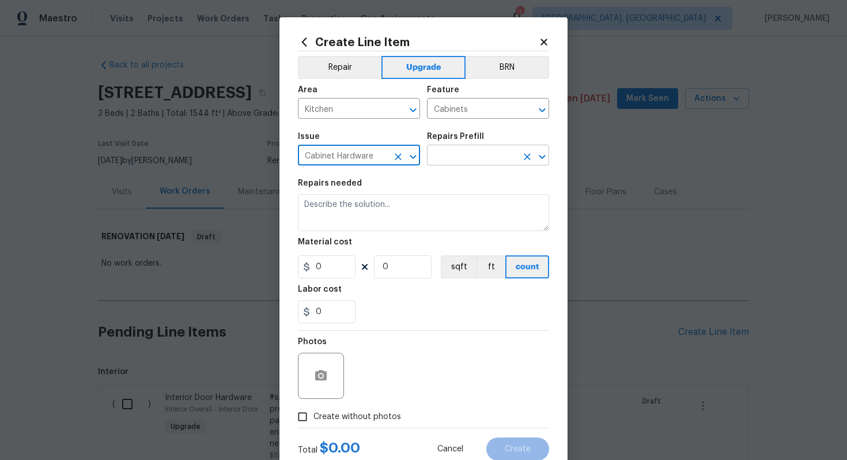
click at [473, 152] on input "text" at bounding box center [472, 157] width 90 height 18
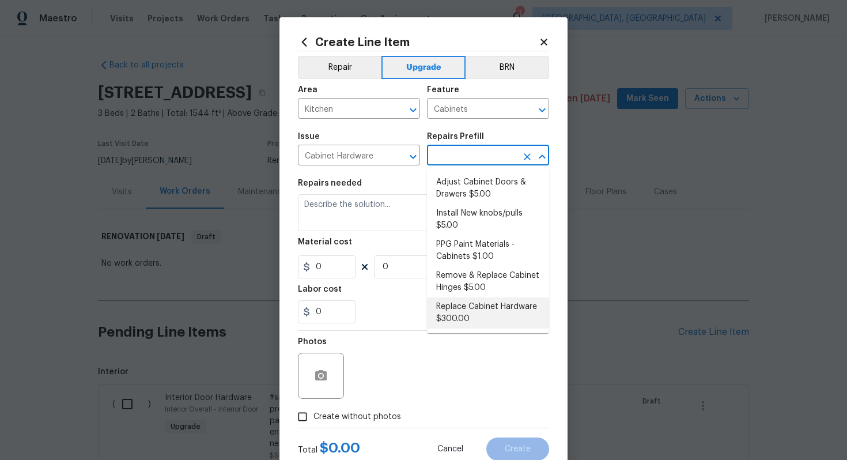
click at [481, 304] on li "Replace Cabinet Hardware $300.00" at bounding box center [488, 312] width 122 height 31
type input "Replace Cabinet Hardware $300.00"
type textarea "Replace cabinet hardware with new hinges and pulls. HPM to provide specs"
type input "300"
type input "1"
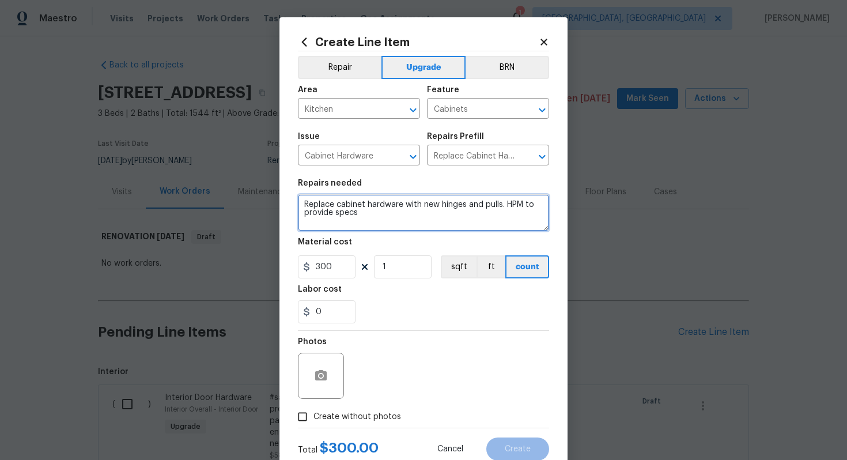
click at [301, 202] on textarea "Replace cabinet hardware with new hinges and pulls. HPM to provide specs" at bounding box center [423, 212] width 251 height 37
type textarea "#sala - Replace cabinet hardware with new hinges and pulls. HPM to provide specs"
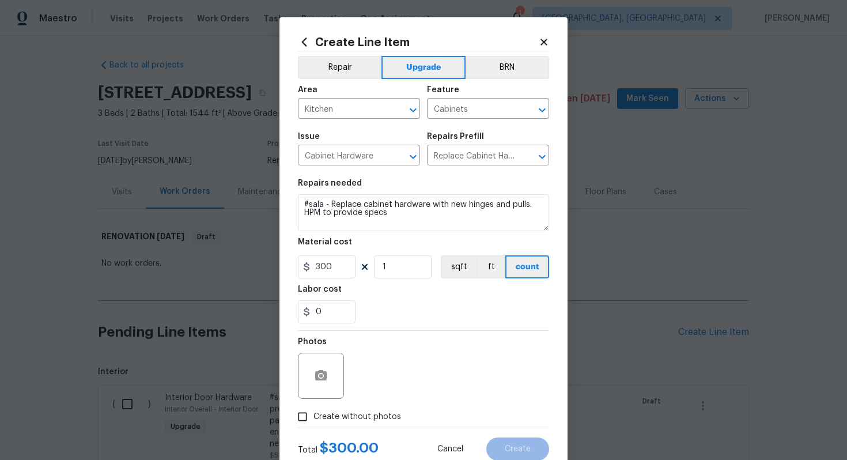
click at [362, 417] on span "Create without photos" at bounding box center [358, 417] width 88 height 12
click at [314, 417] on input "Create without photos" at bounding box center [303, 417] width 22 height 22
checkbox input "true"
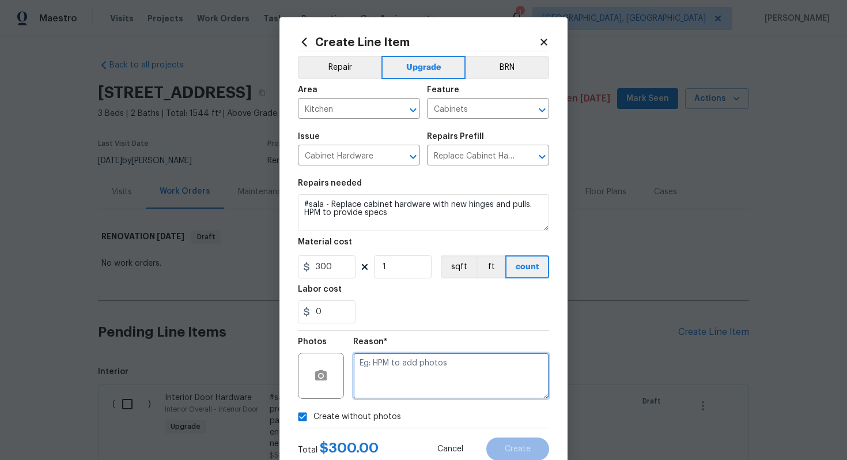
click at [392, 376] on textarea at bounding box center [451, 376] width 196 height 46
type textarea "n/a"
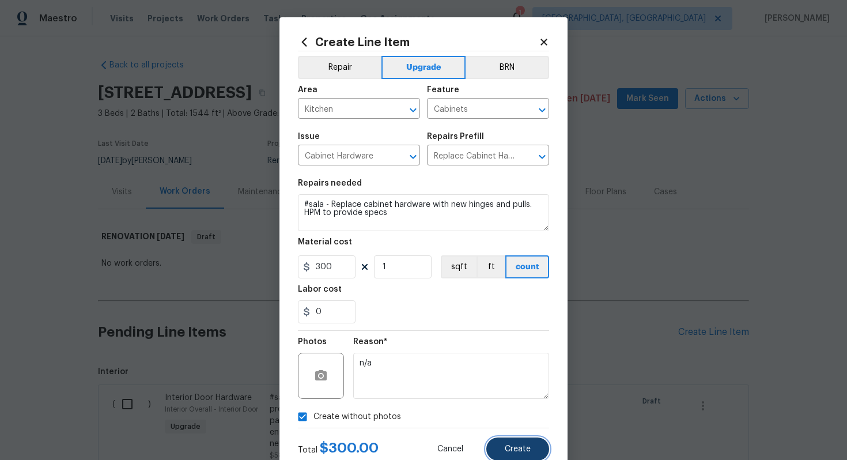
click at [527, 455] on button "Create" at bounding box center [517, 448] width 63 height 23
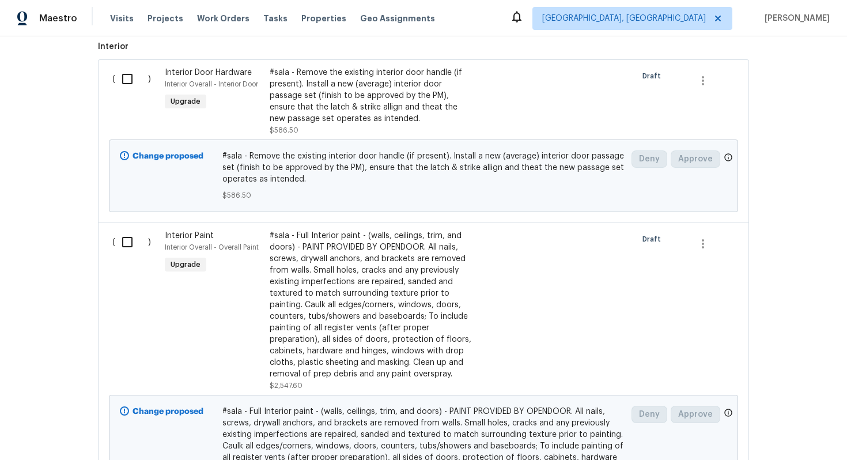
scroll to position [0, 0]
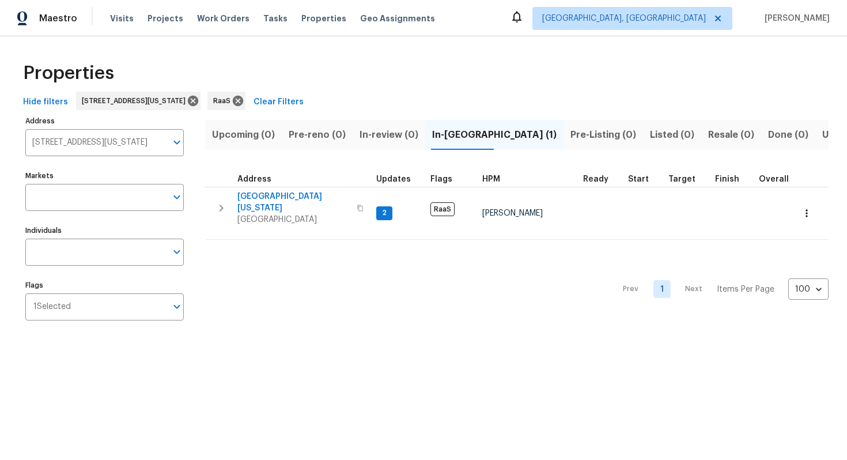
click at [70, 141] on input "1642 Washington Ave San Jacinto CA 92583" at bounding box center [95, 142] width 141 height 27
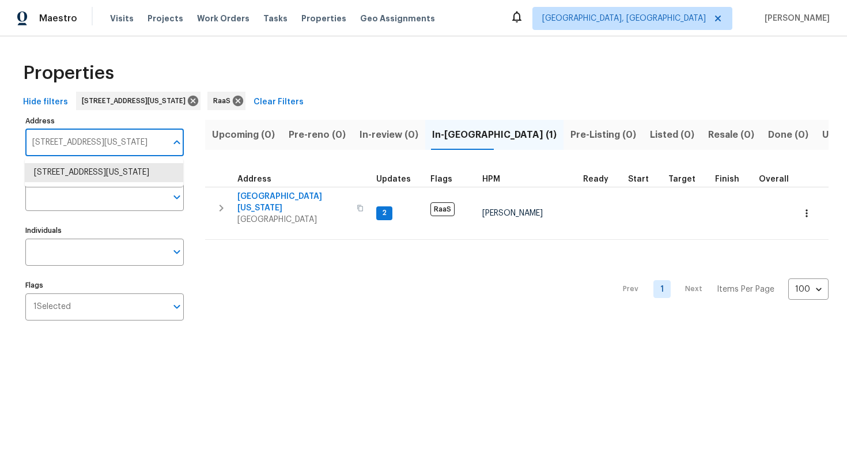
paste input "8471 SW 198th St, Cutler Bay, FL 33189"
type input "8471 SW 198th St, Cutler Bay, FL 33189"
click at [71, 172] on li "8471 SW 198th St Cutler Bay FL 33189" at bounding box center [104, 172] width 158 height 19
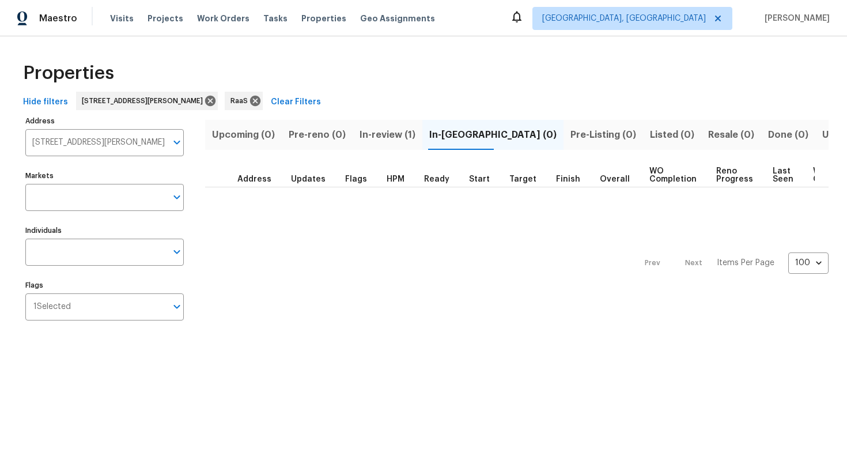
click at [400, 137] on span "In-review (1)" at bounding box center [388, 135] width 56 height 16
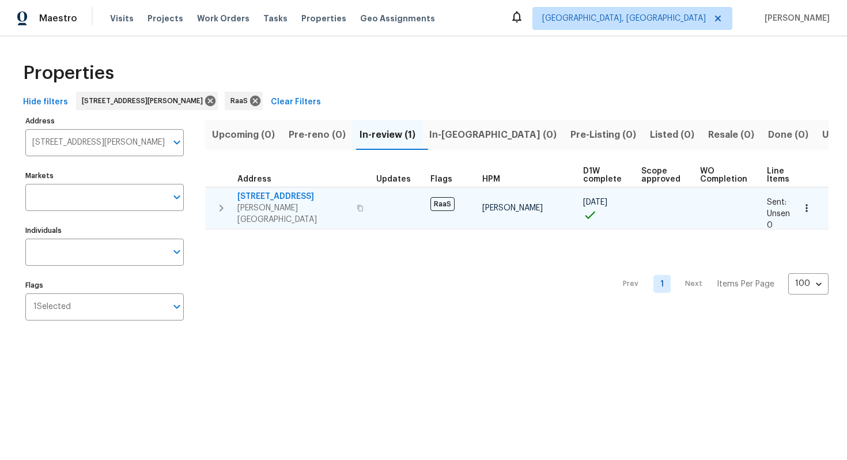
click at [263, 193] on span "8471 SW 198th St" at bounding box center [293, 197] width 112 height 12
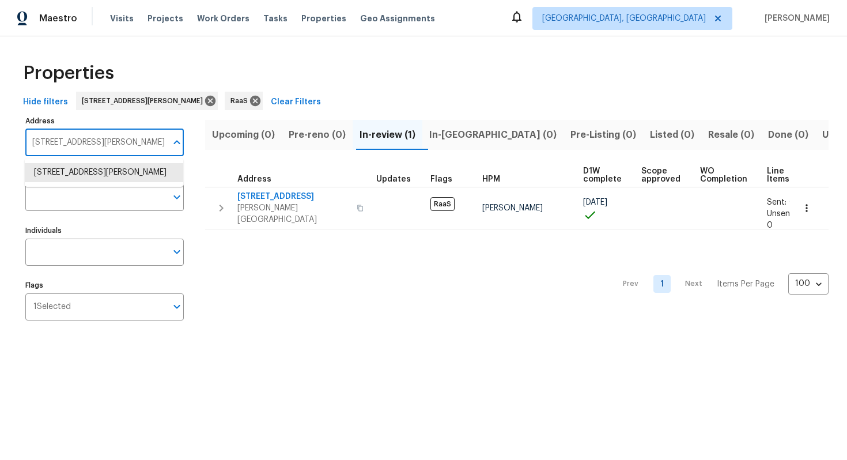
click at [79, 139] on input "8471 SW 198th St Cutler Bay FL 33189" at bounding box center [95, 142] width 141 height 27
paste input "55 San Simeon Dr, Manvel, TX 77578"
type input "55 San Simeon Dr, Manvel, TX 77578"
click at [73, 174] on li "55 San Simeon Dr Manvel TX 77578" at bounding box center [104, 172] width 158 height 19
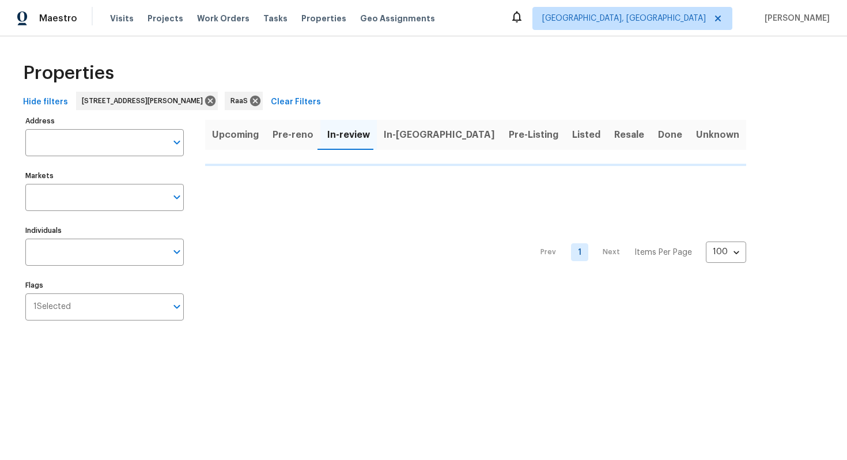
type input "55 San Simeon Dr Manvel TX 77578"
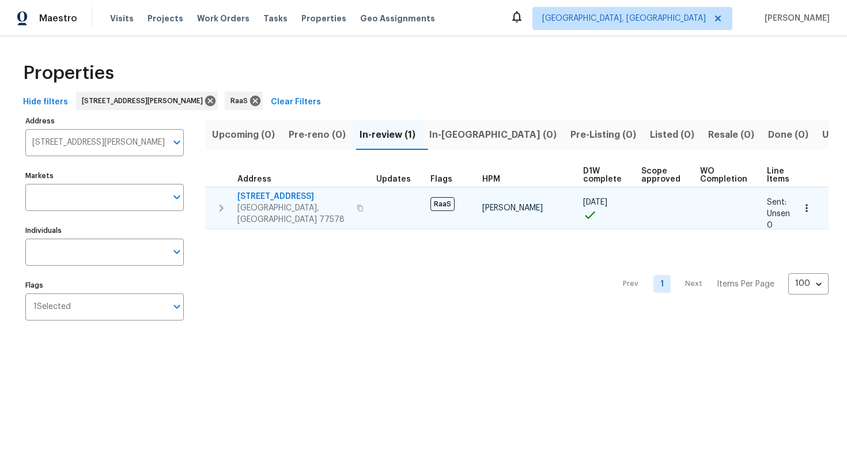
click at [280, 195] on span "55 San Simeon Dr" at bounding box center [293, 197] width 112 height 12
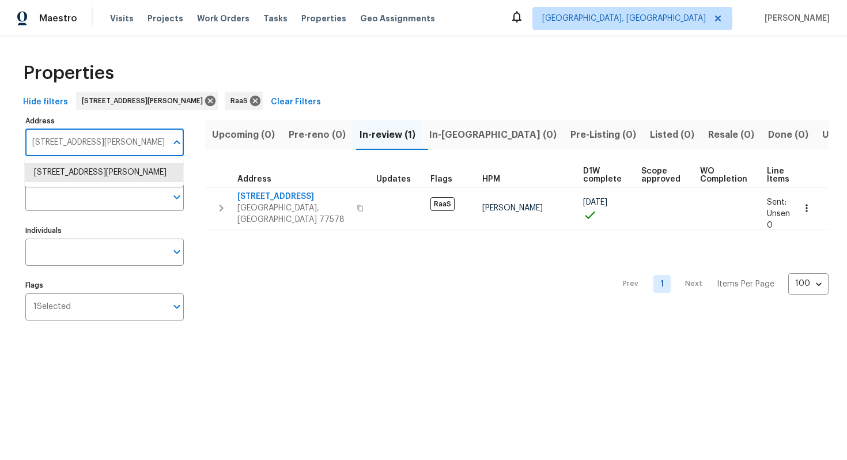
click at [108, 139] on input "55 San Simeon Dr Manvel TX 77578" at bounding box center [95, 142] width 141 height 27
paste input "7640 Blue Spring Dr, Land O Lakes, FL 34637"
type input "7640 Blue Spring Dr, Land O Lakes, FL 34637"
click at [104, 176] on li "7640 Blue Spring Dr Land O Lakes FL 34637" at bounding box center [104, 172] width 158 height 19
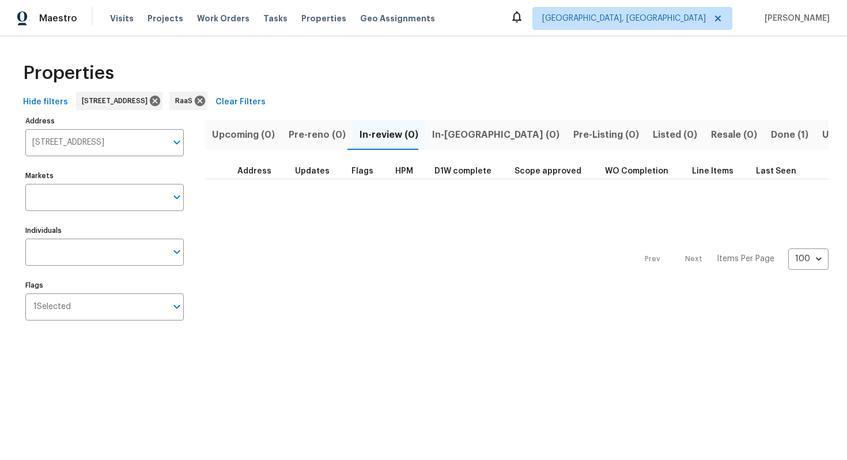
click at [771, 142] on span "Done (1)" at bounding box center [789, 135] width 37 height 16
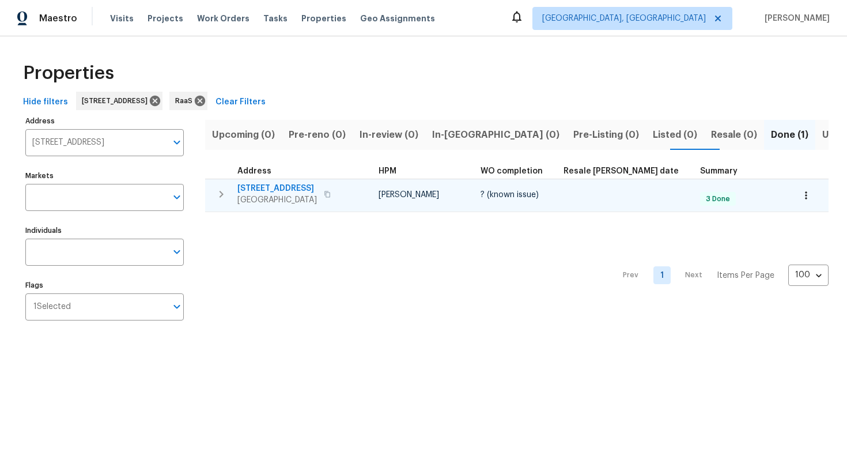
click at [267, 187] on span "7640 Blue Spring Dr" at bounding box center [277, 189] width 80 height 12
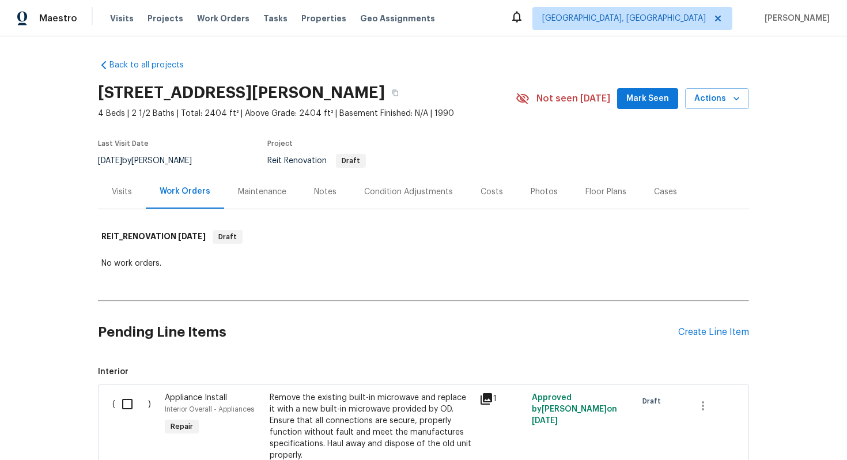
click at [488, 195] on div "Costs" at bounding box center [492, 192] width 22 height 12
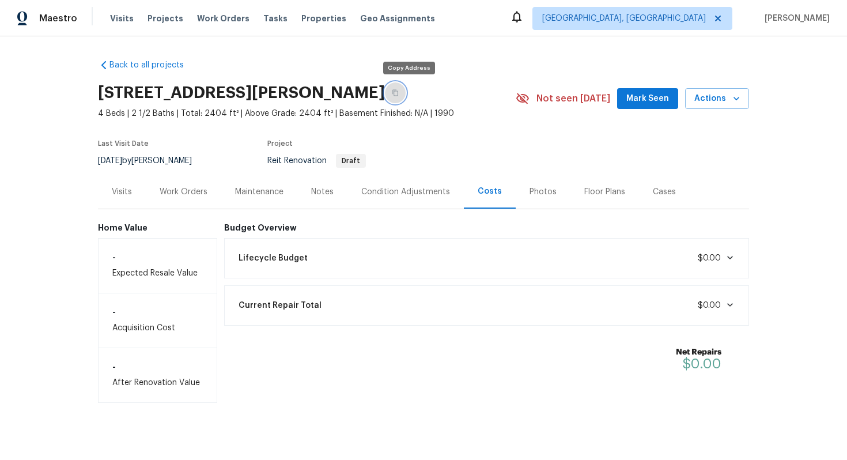
click at [406, 95] on button "button" at bounding box center [395, 92] width 21 height 21
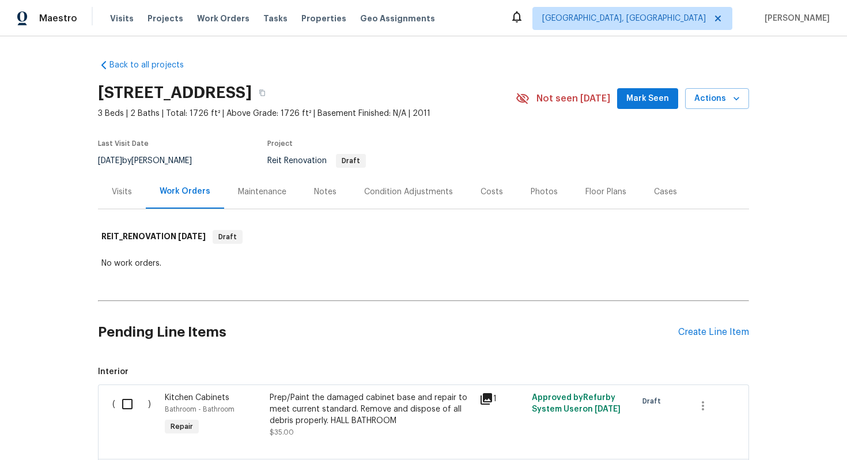
click at [496, 188] on div "Costs" at bounding box center [492, 192] width 22 height 12
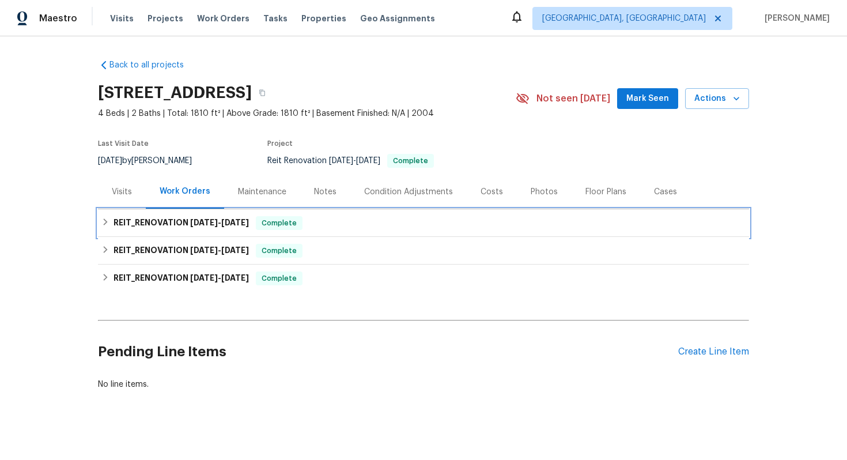
click at [209, 220] on span "[DATE]" at bounding box center [204, 222] width 28 height 8
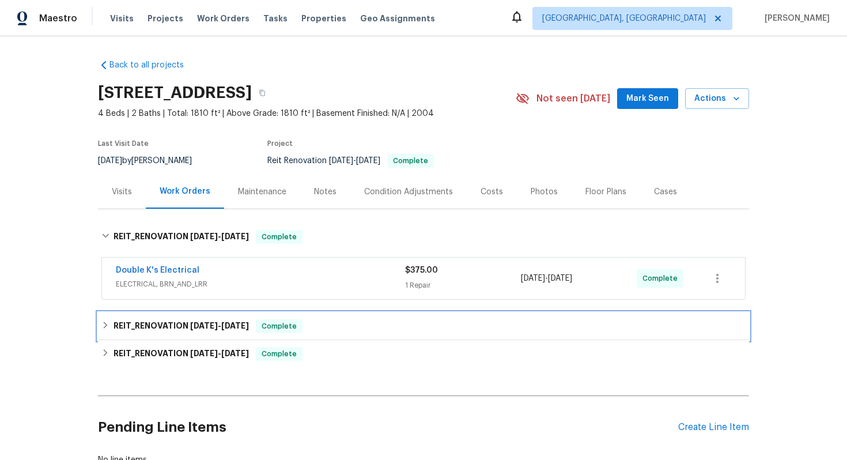
click at [205, 322] on span "[DATE]" at bounding box center [204, 326] width 28 height 8
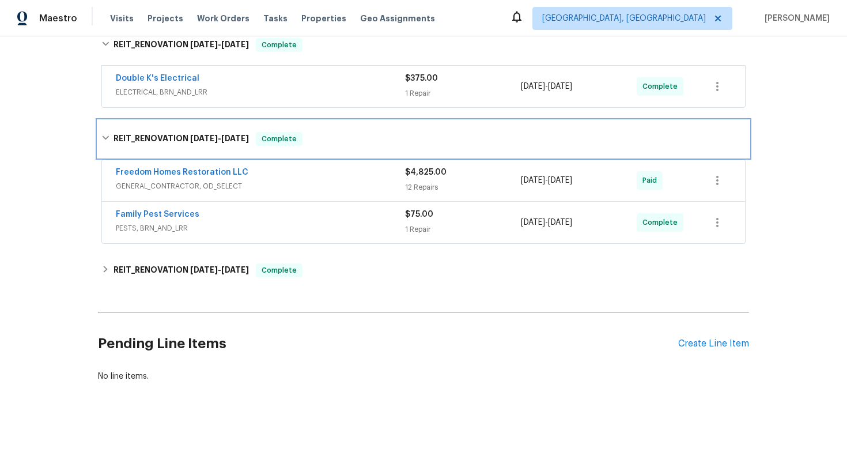
scroll to position [192, 0]
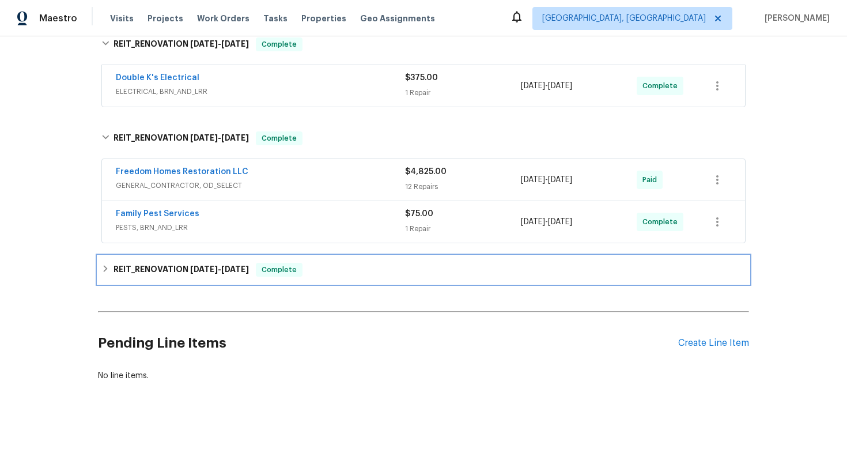
click at [188, 271] on h6 "REIT_RENOVATION [DATE] - [DATE]" at bounding box center [181, 270] width 135 height 14
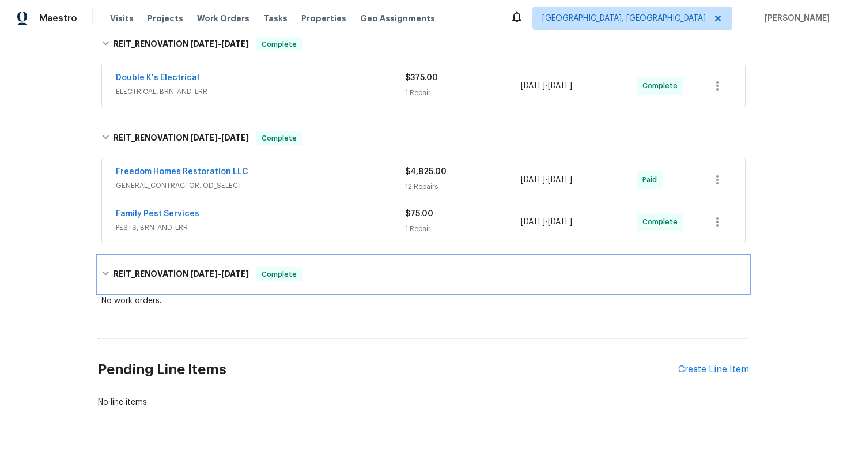
scroll to position [14, 0]
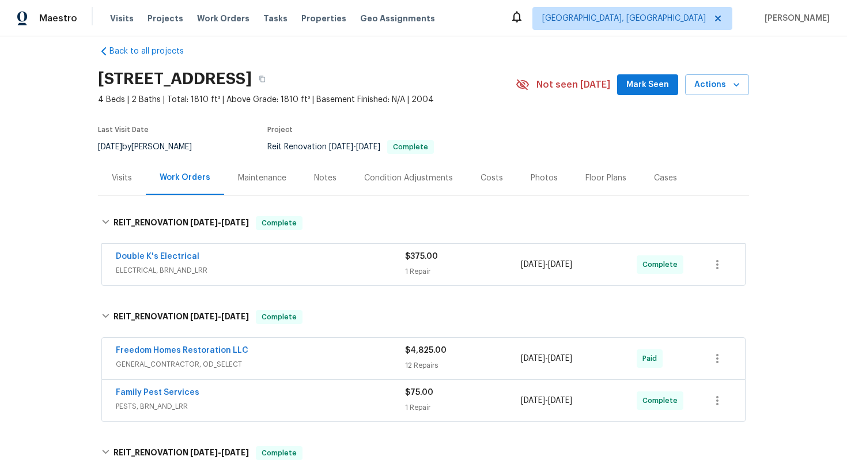
click at [501, 179] on div "Costs" at bounding box center [492, 178] width 50 height 34
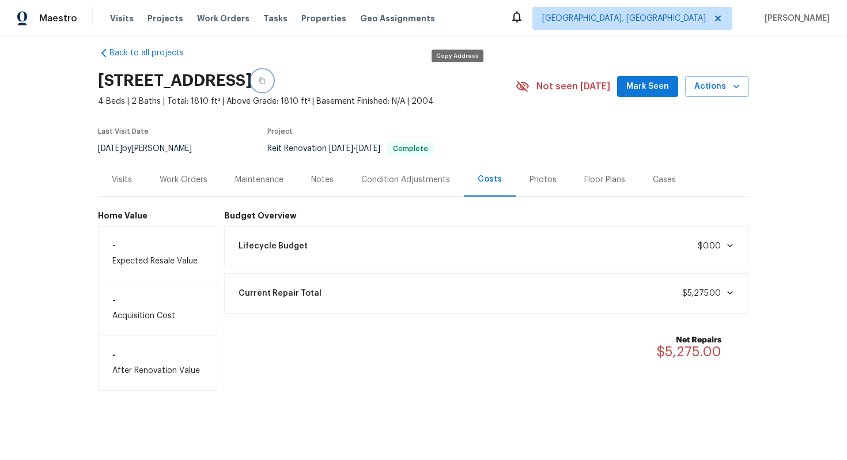
click at [273, 82] on button "button" at bounding box center [262, 80] width 21 height 21
